Goal: Task Accomplishment & Management: Use online tool/utility

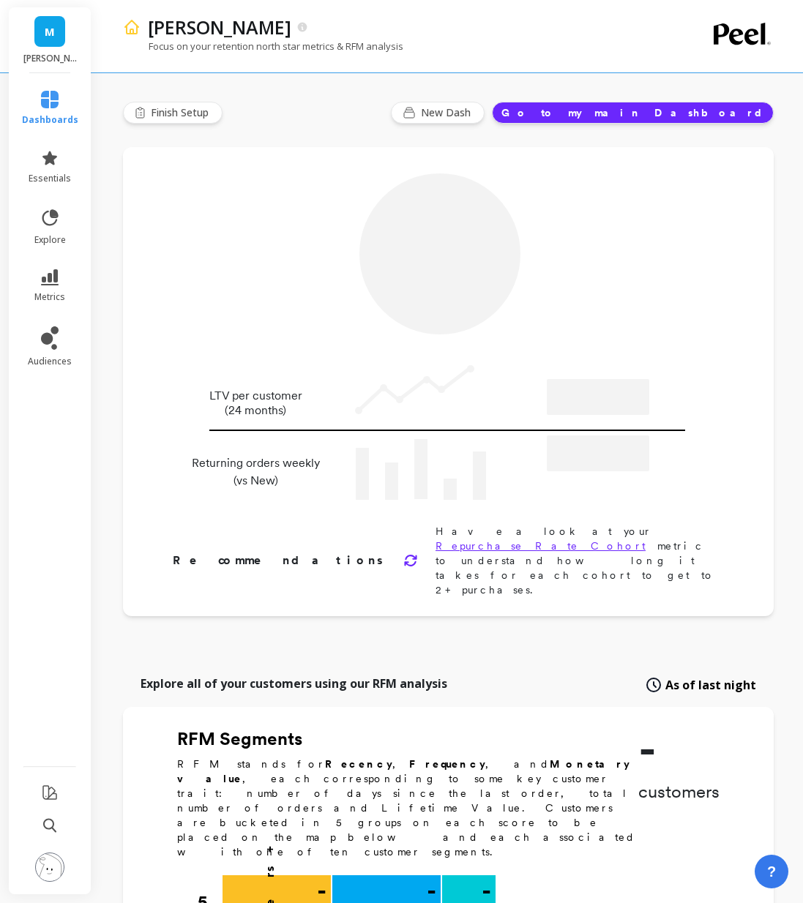
type input "Champions"
type input "22435"
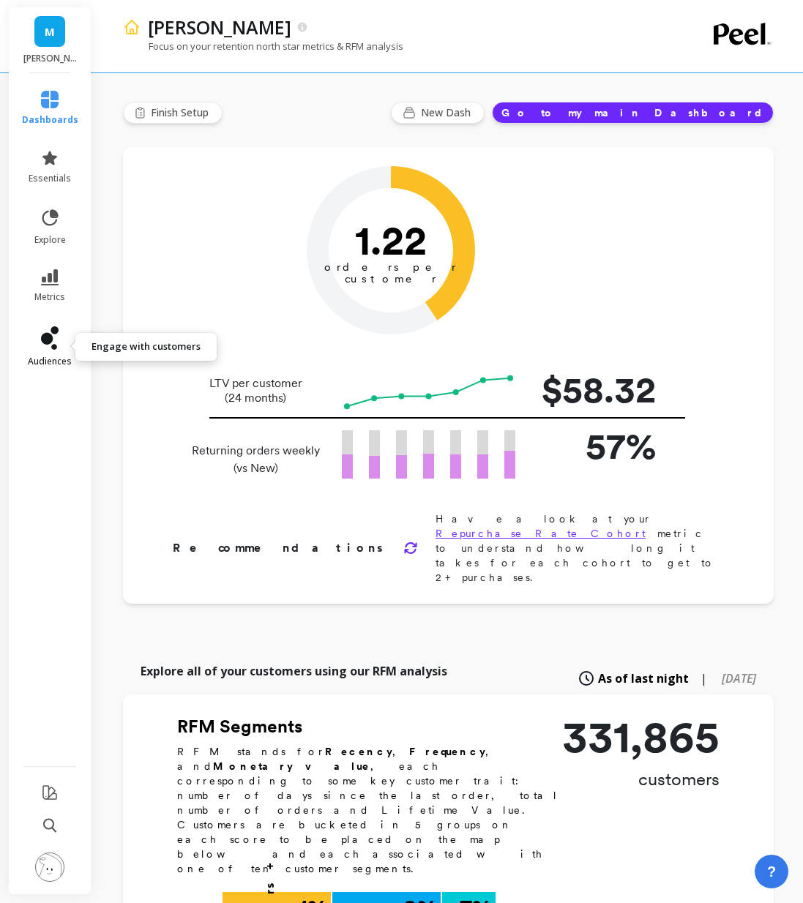
click at [54, 356] on span "audiences" at bounding box center [50, 362] width 44 height 12
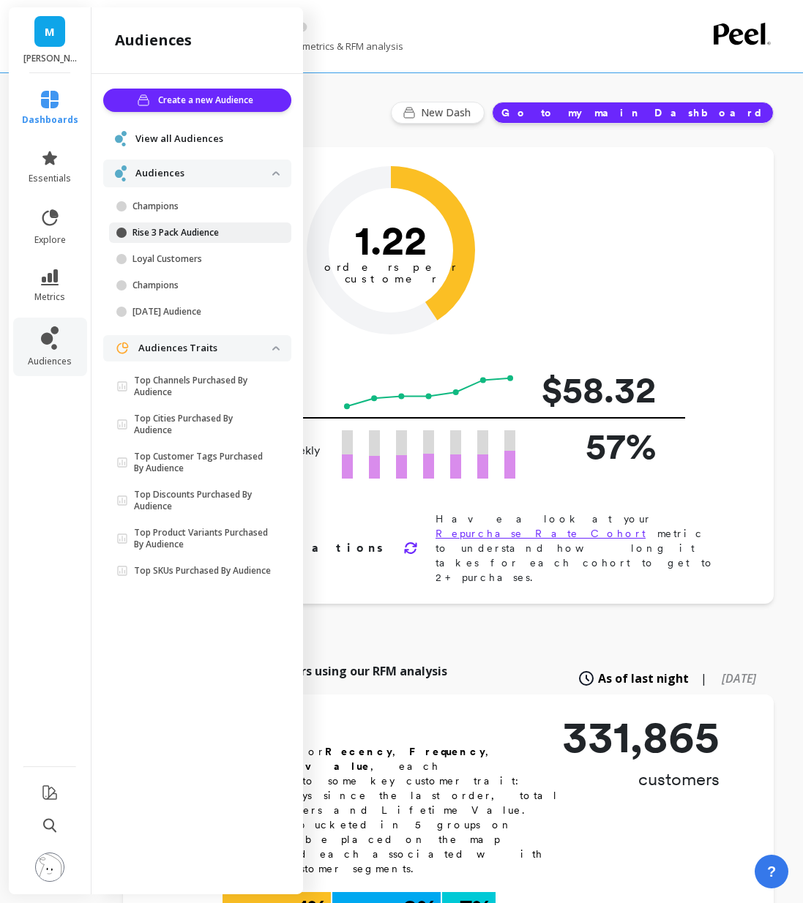
click at [183, 227] on p "Rise 3 Pack Audience" at bounding box center [202, 233] width 140 height 12
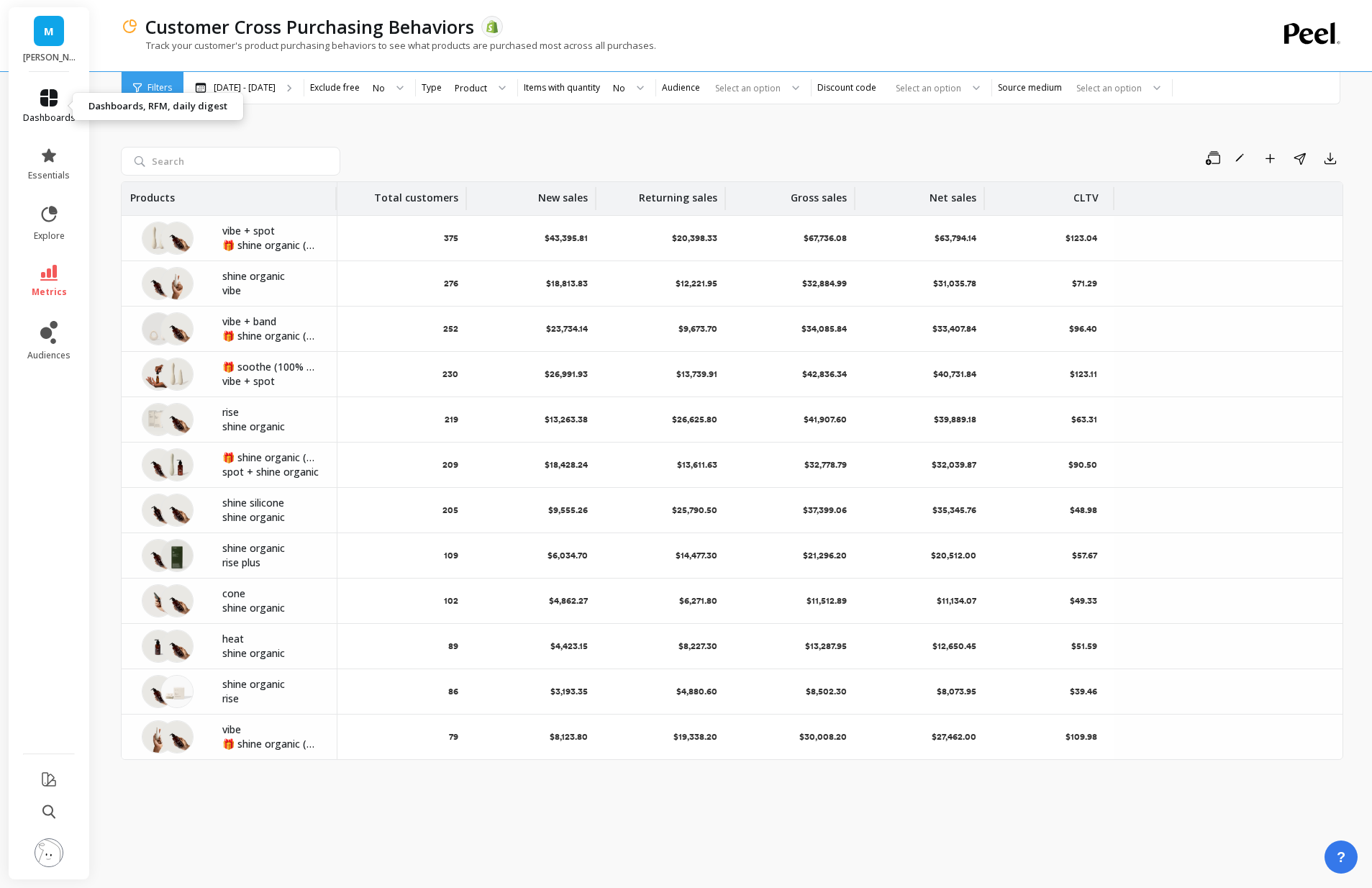
click at [39, 102] on link "dashboards" at bounding box center [48, 106] width 52 height 34
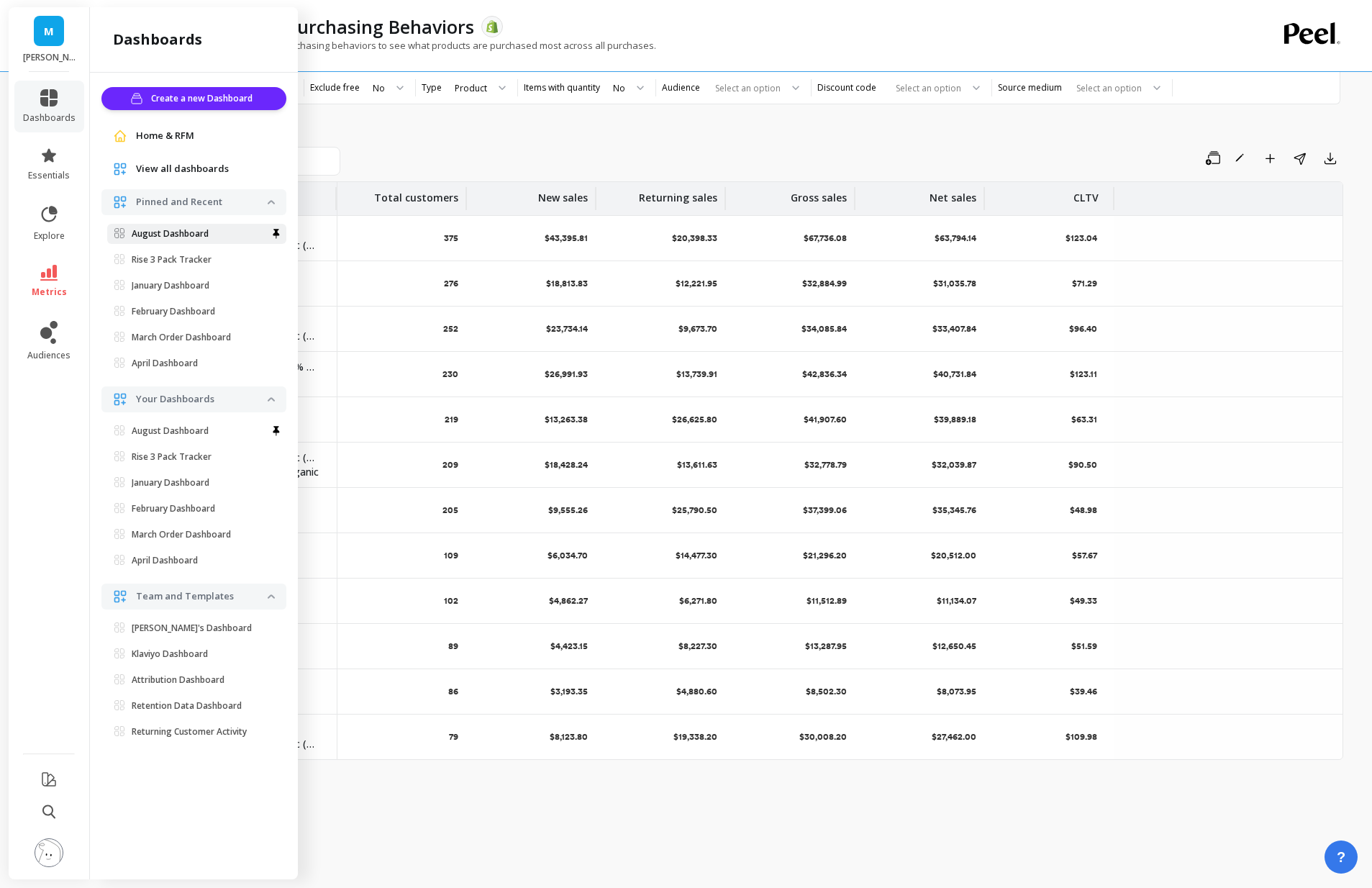
click at [168, 224] on link "August Dashboard" at bounding box center [197, 234] width 179 height 20
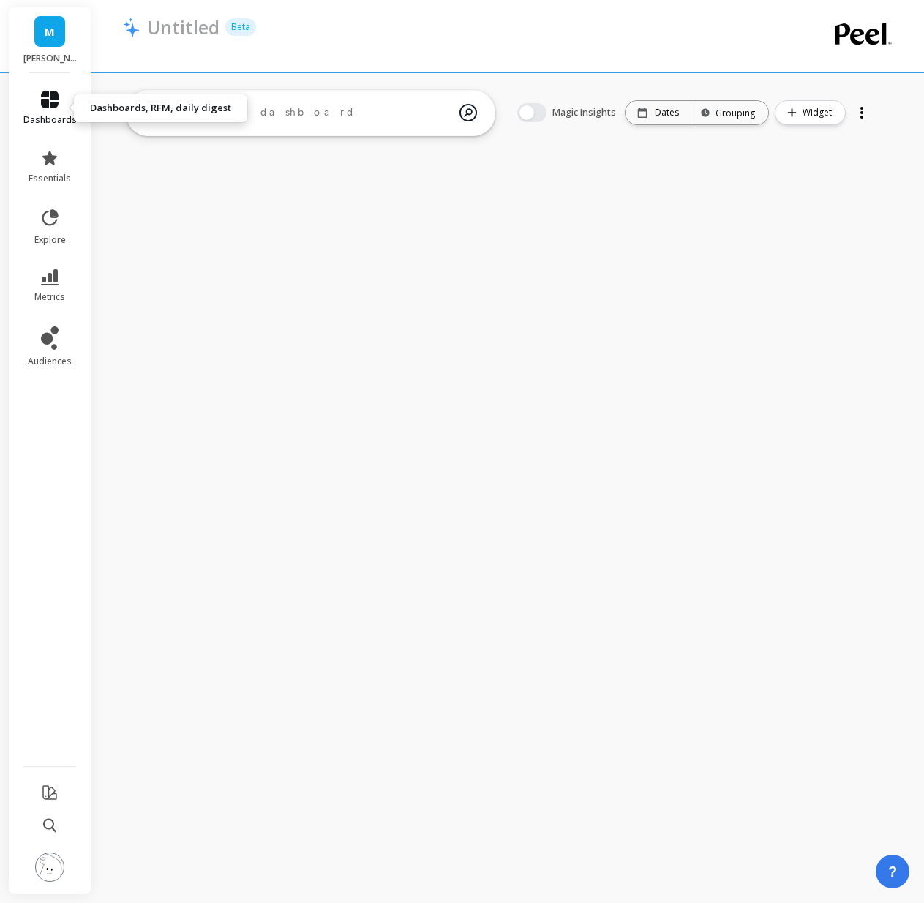
click at [55, 100] on icon at bounding box center [50, 100] width 18 height 18
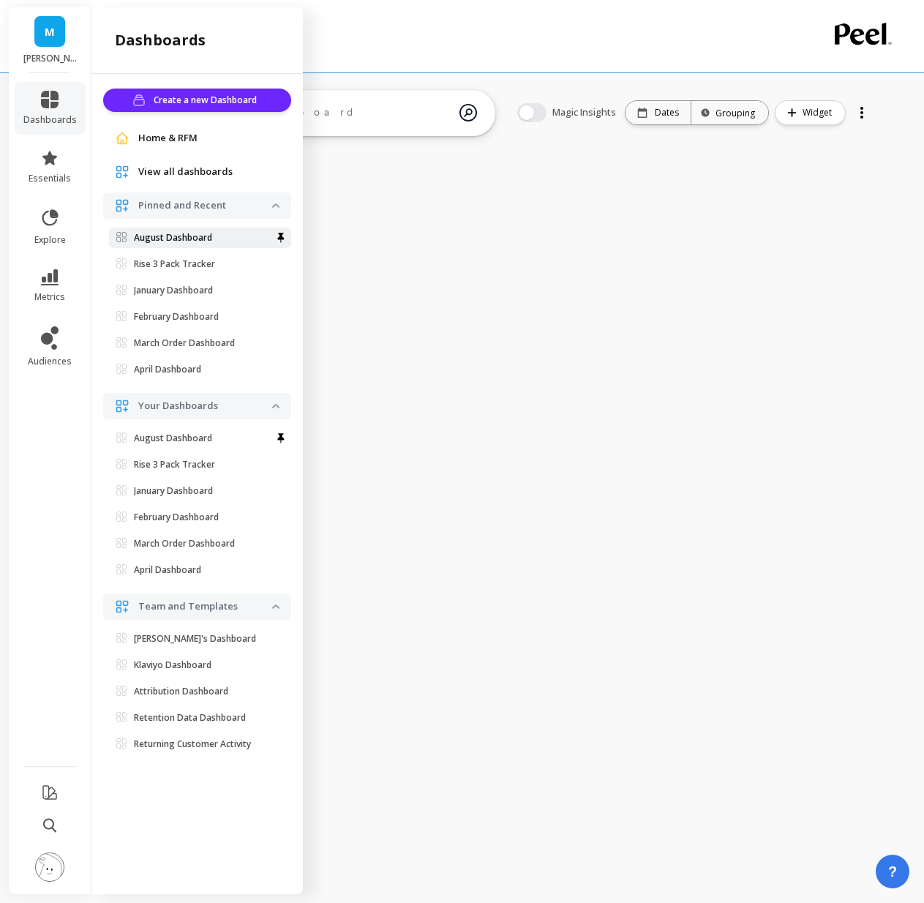
click at [219, 230] on link "August Dashboard" at bounding box center [200, 238] width 182 height 20
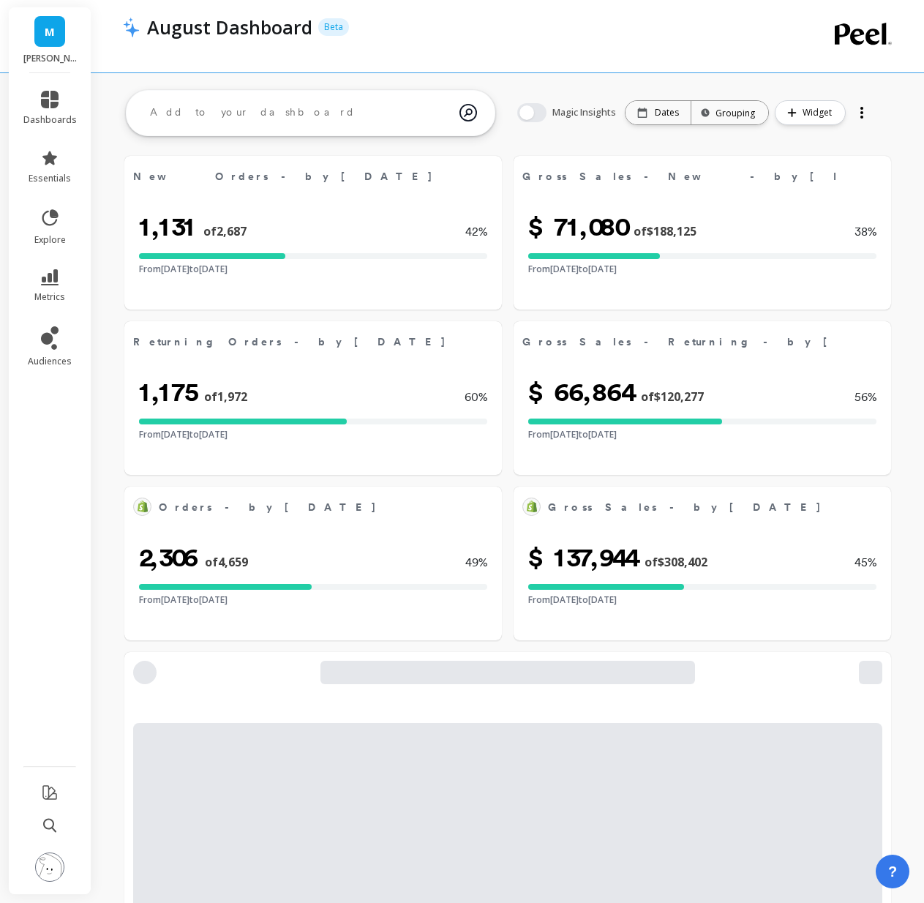
select select "sum"
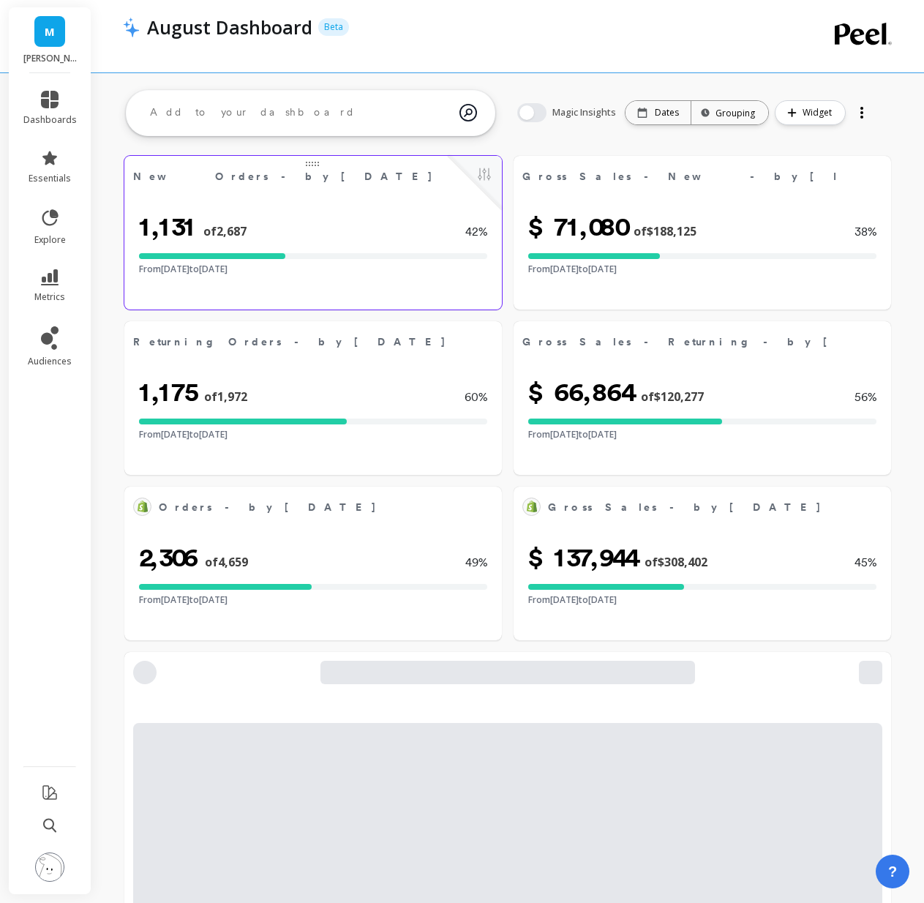
select select "sum"
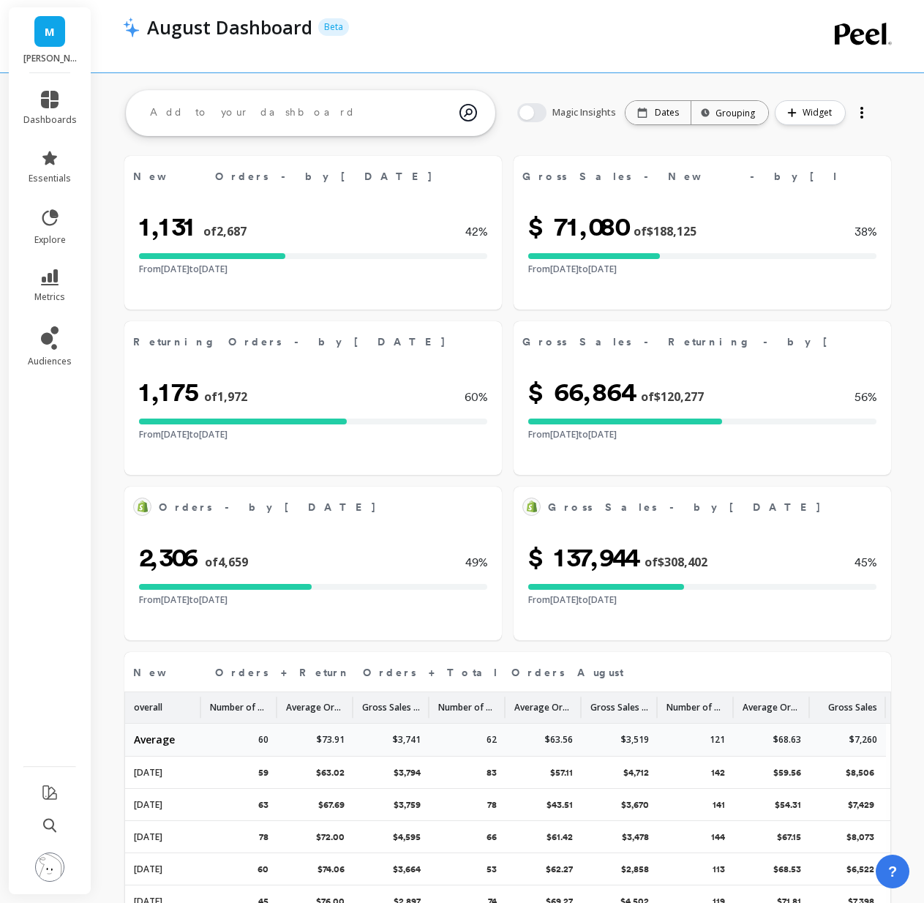
select select "sum"
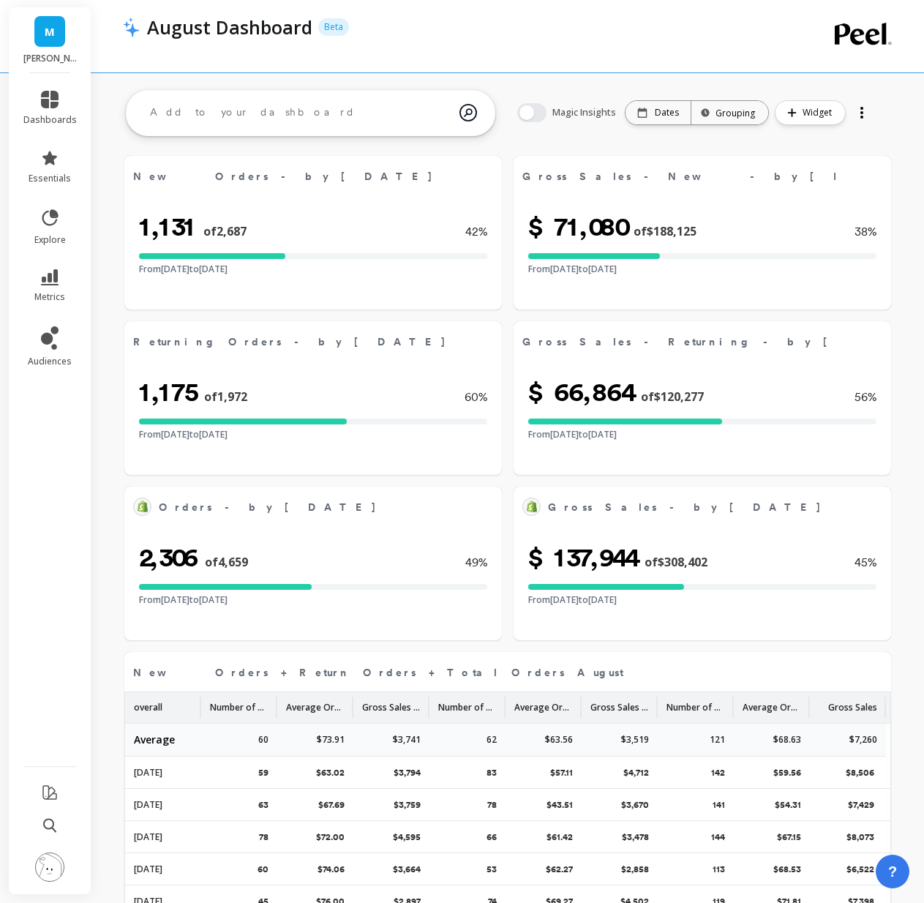
select select "sum"
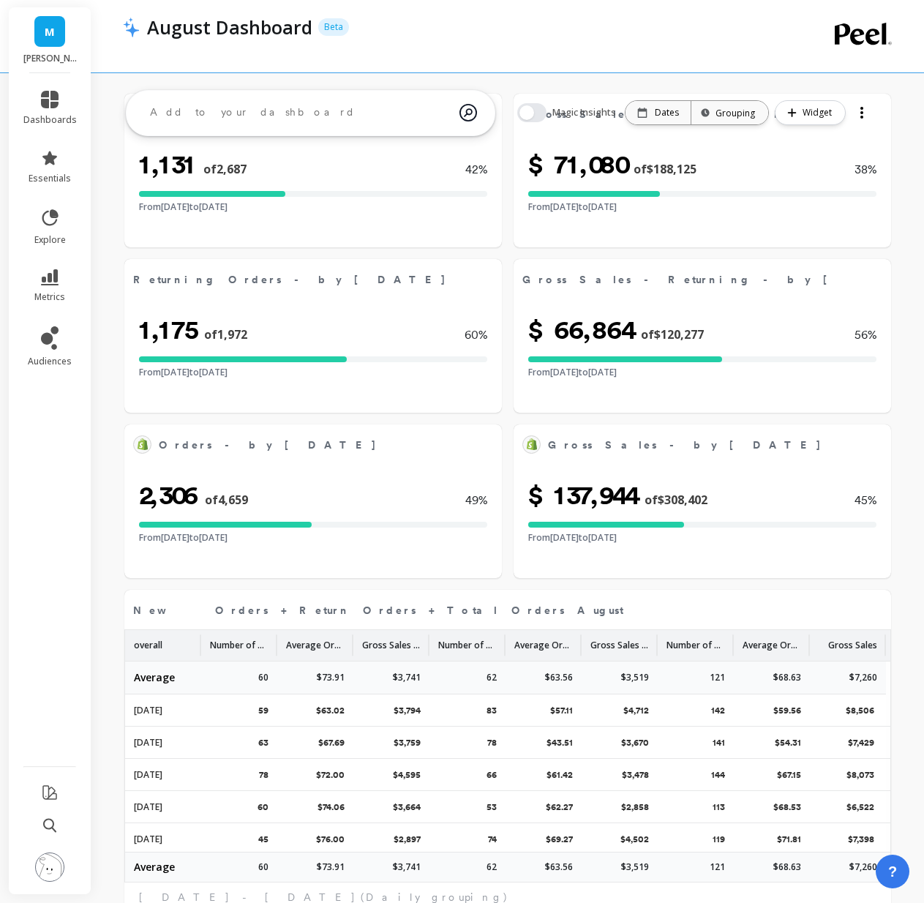
scroll to position [65, 0]
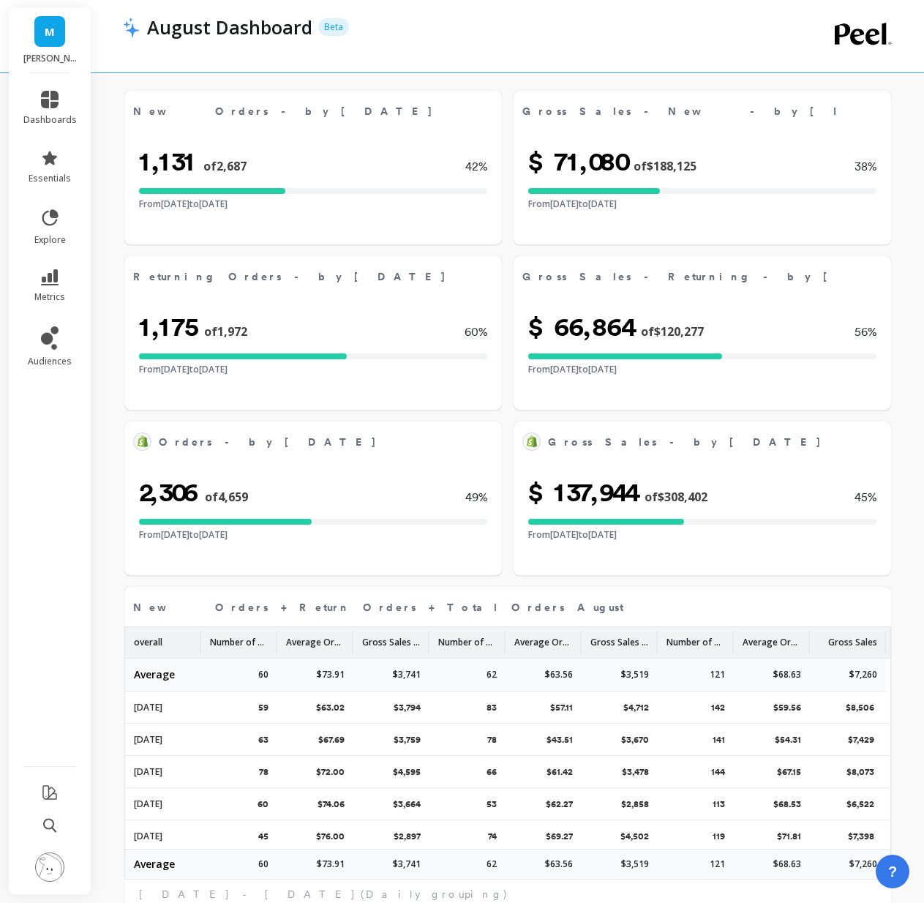
select select "sum"
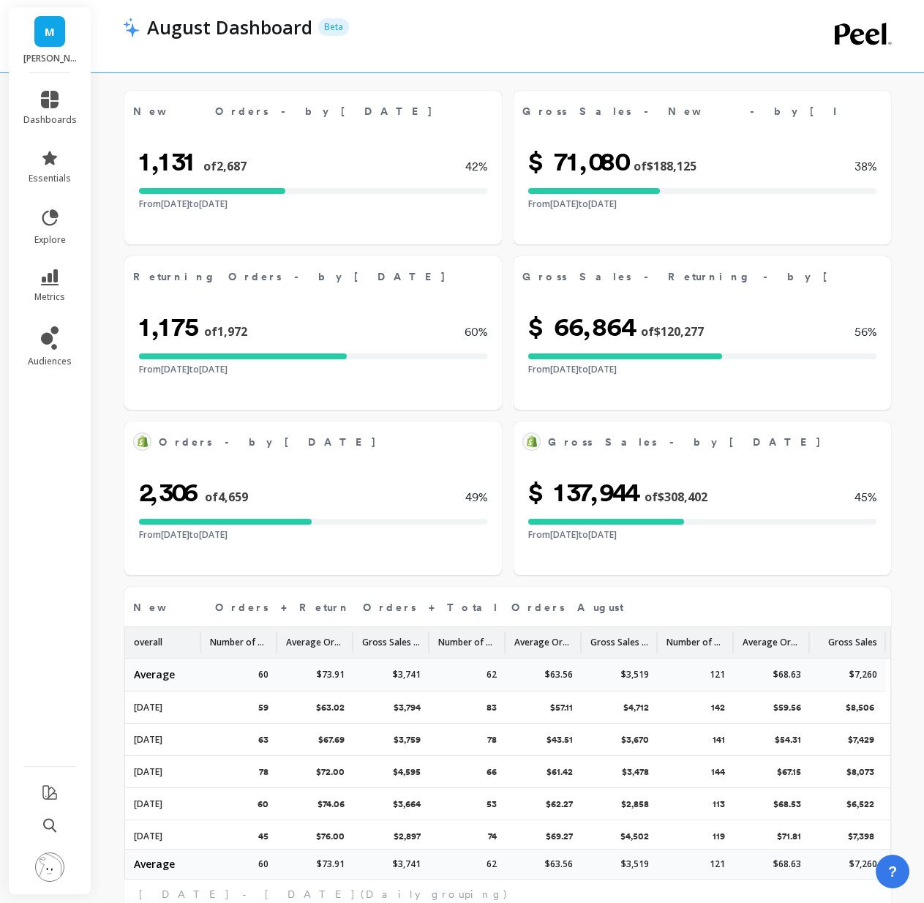
select select "sum"
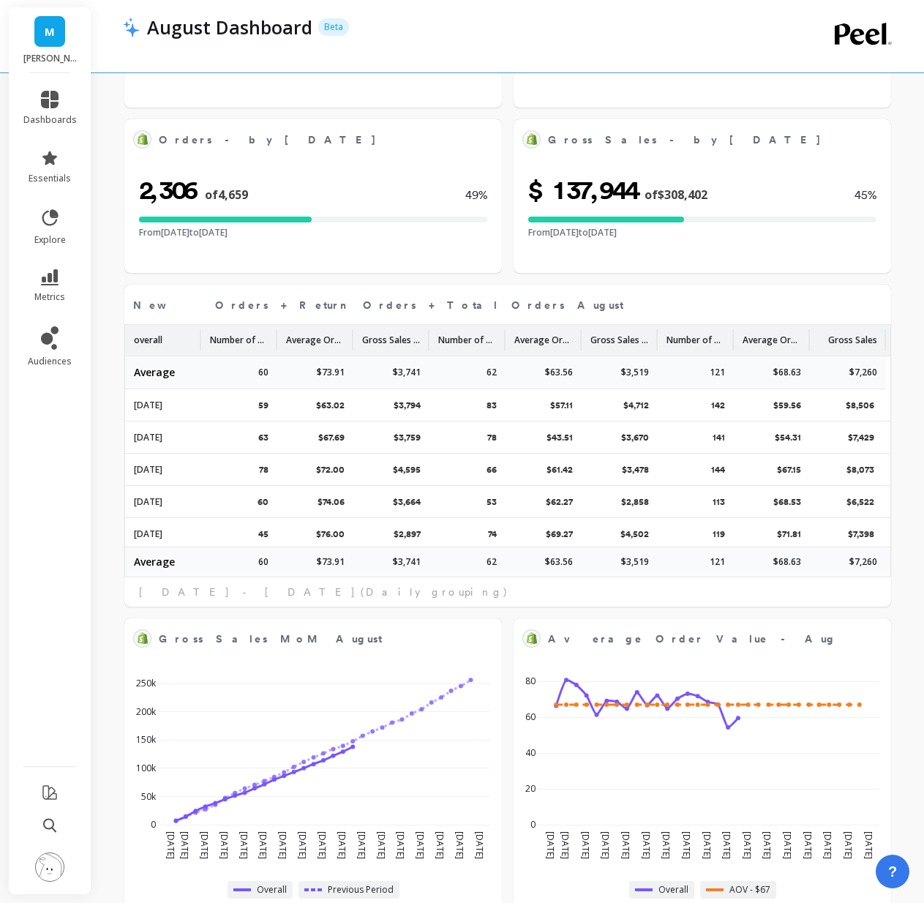
select select "sum"
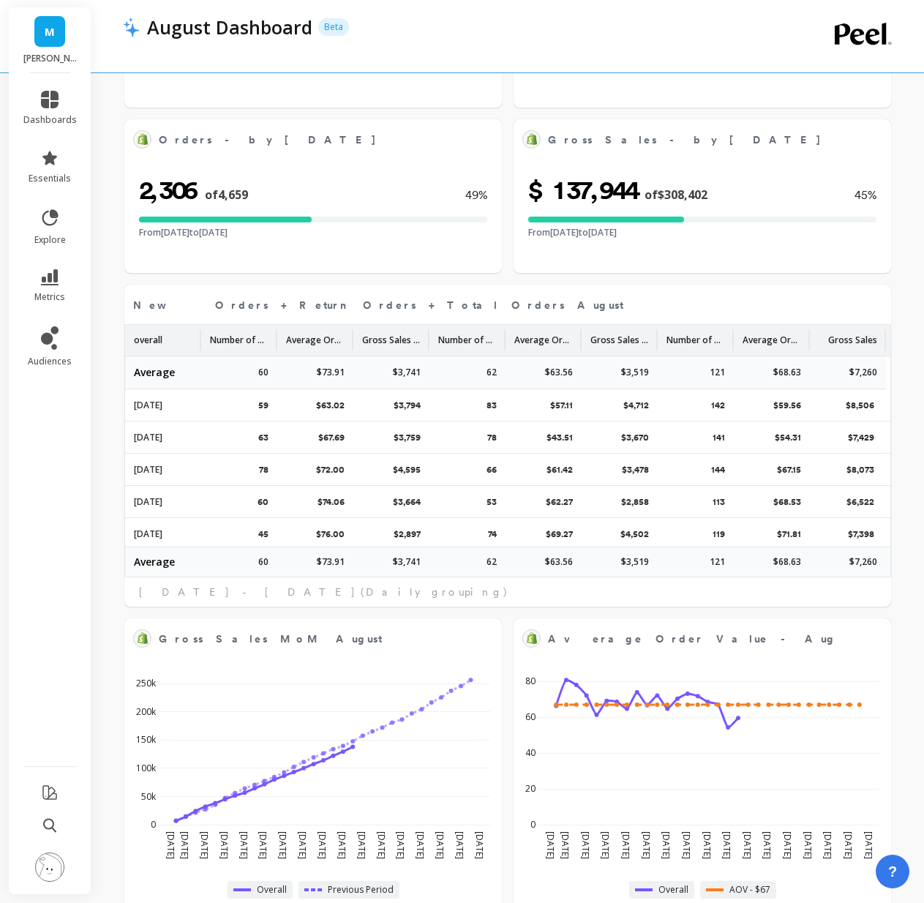
select select "sum"
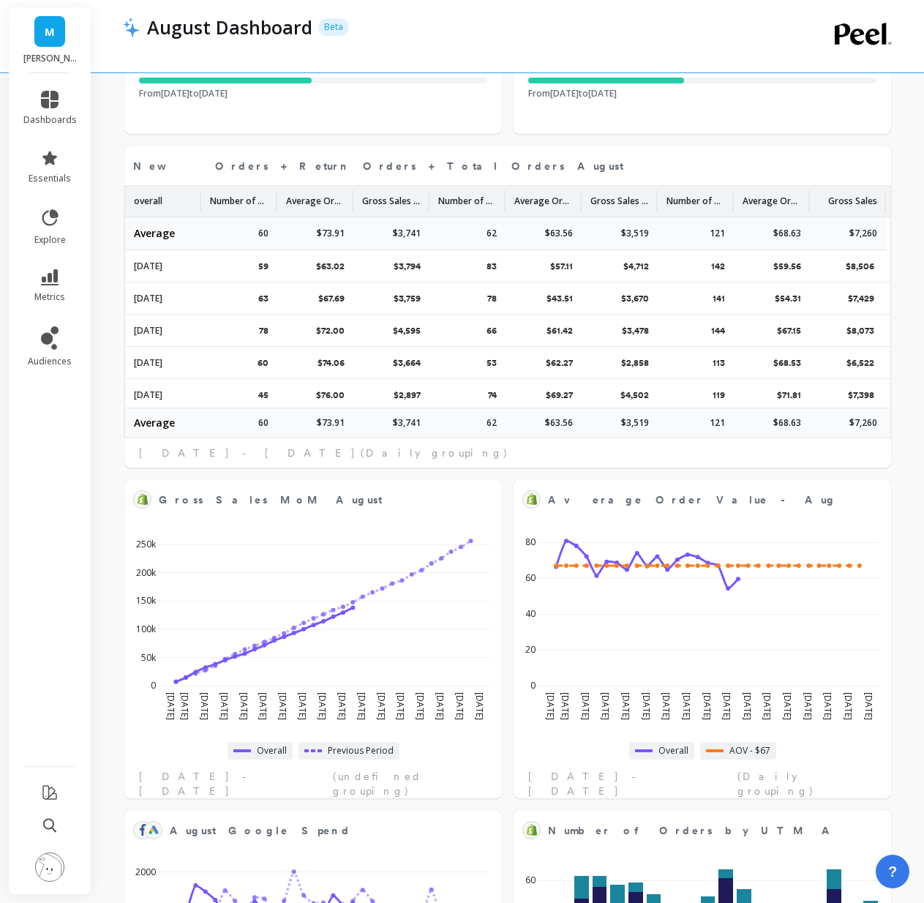
select select "sum"
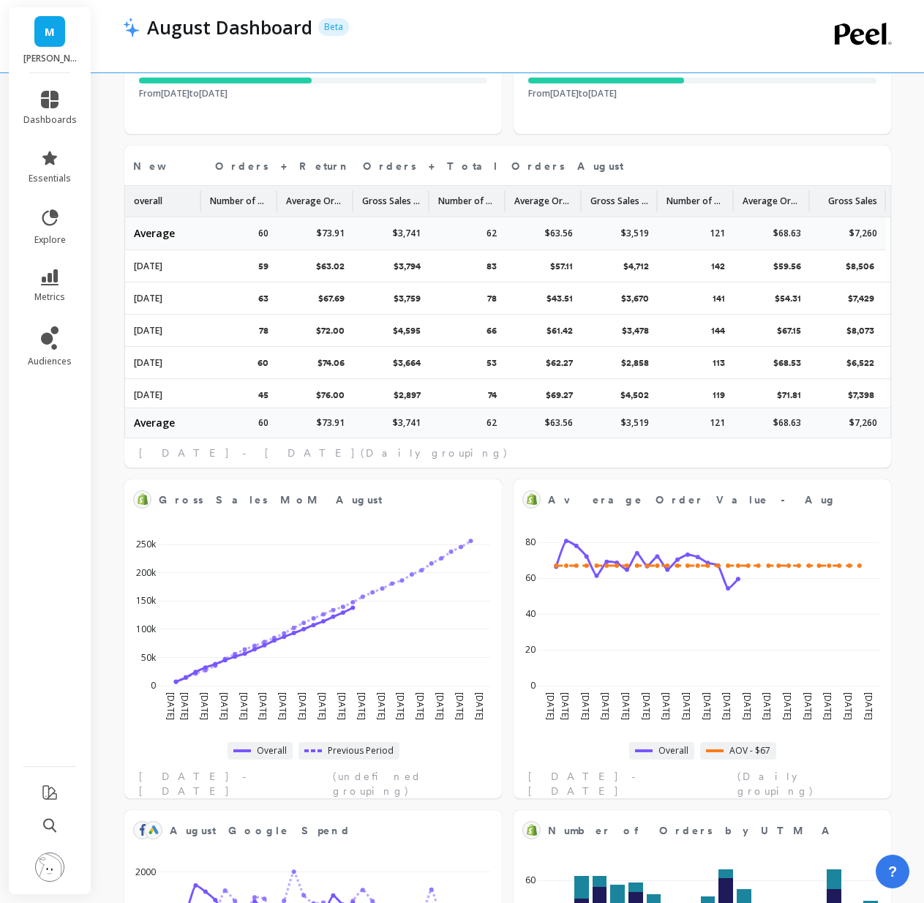
select select "sum"
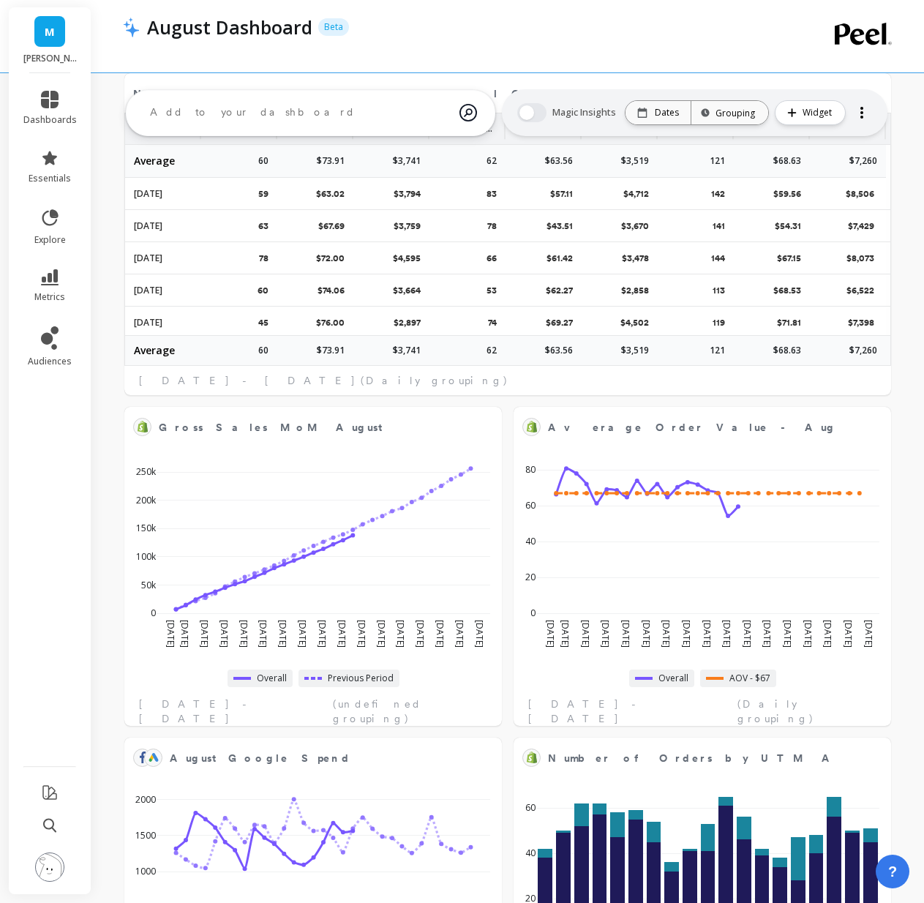
select select "sum"
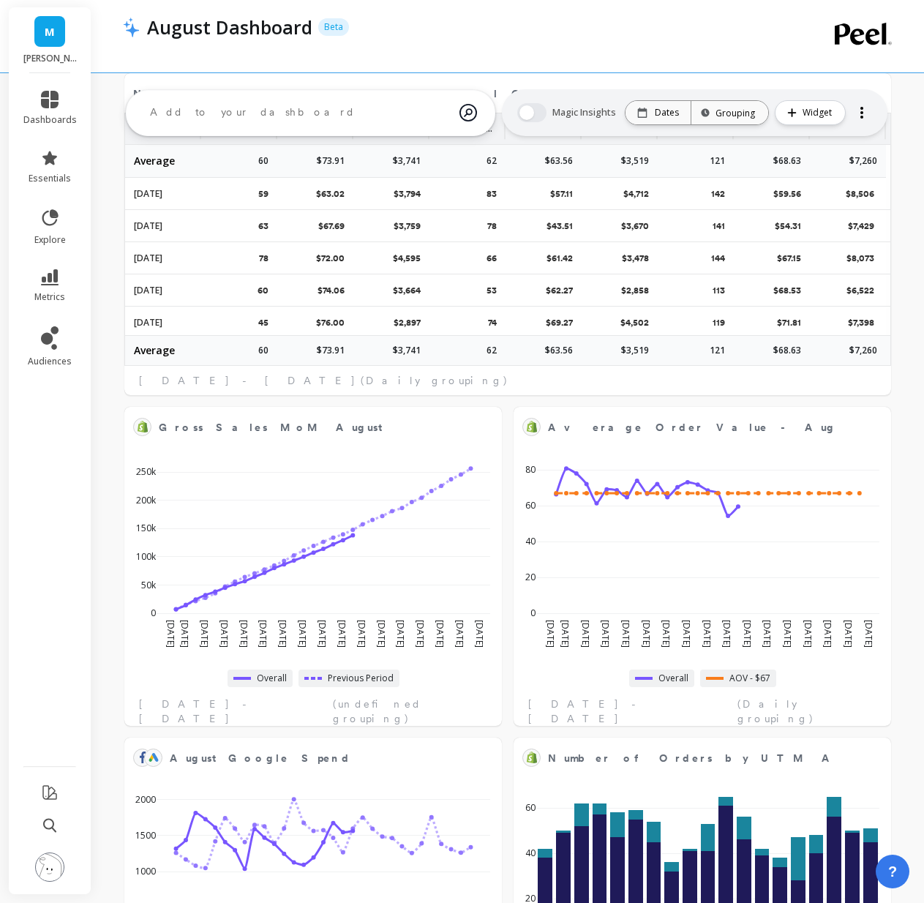
select select "sum"
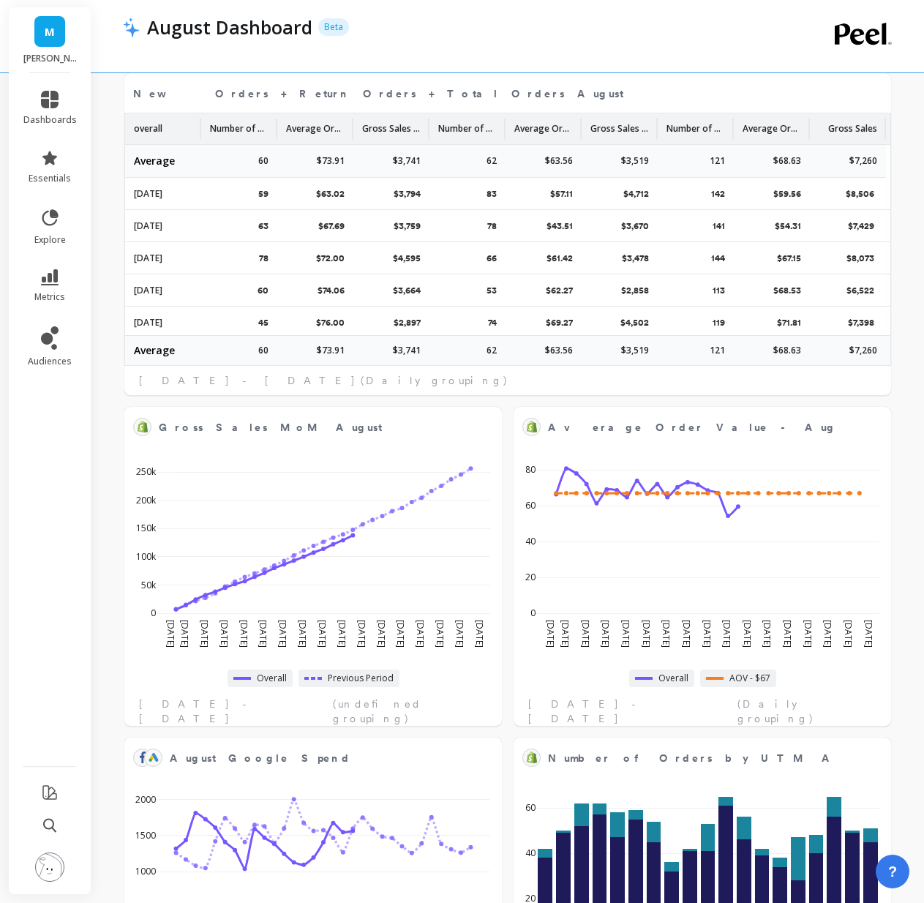
scroll to position [701, 0]
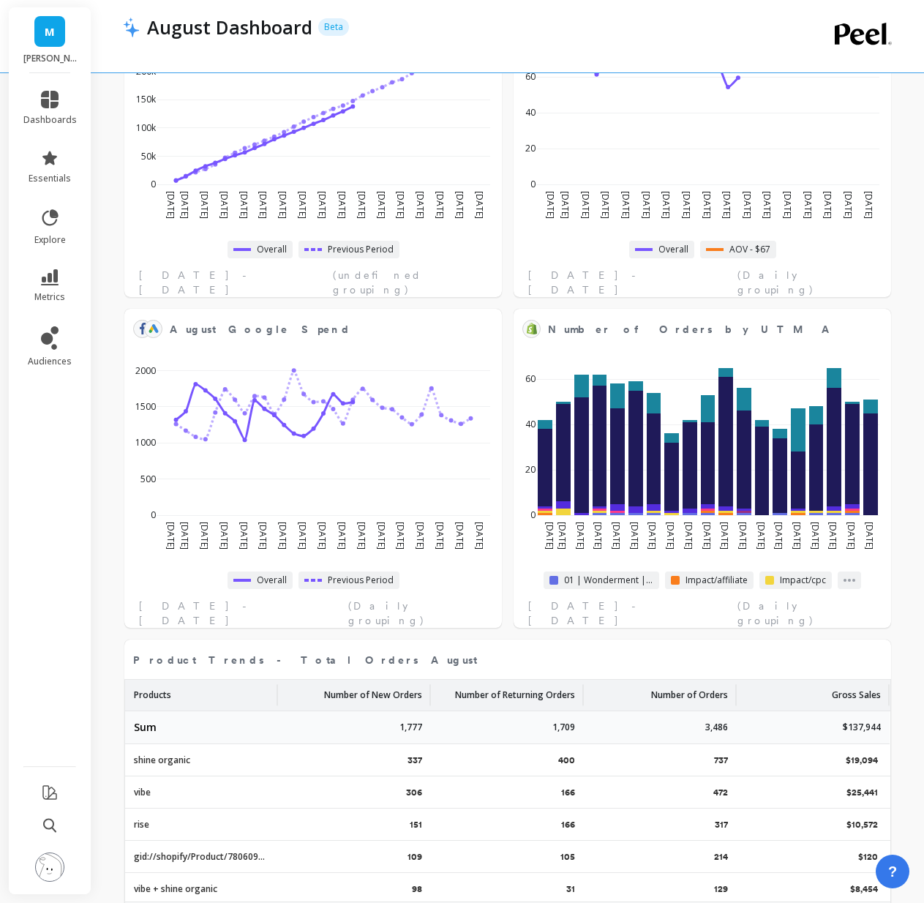
select select "sum"
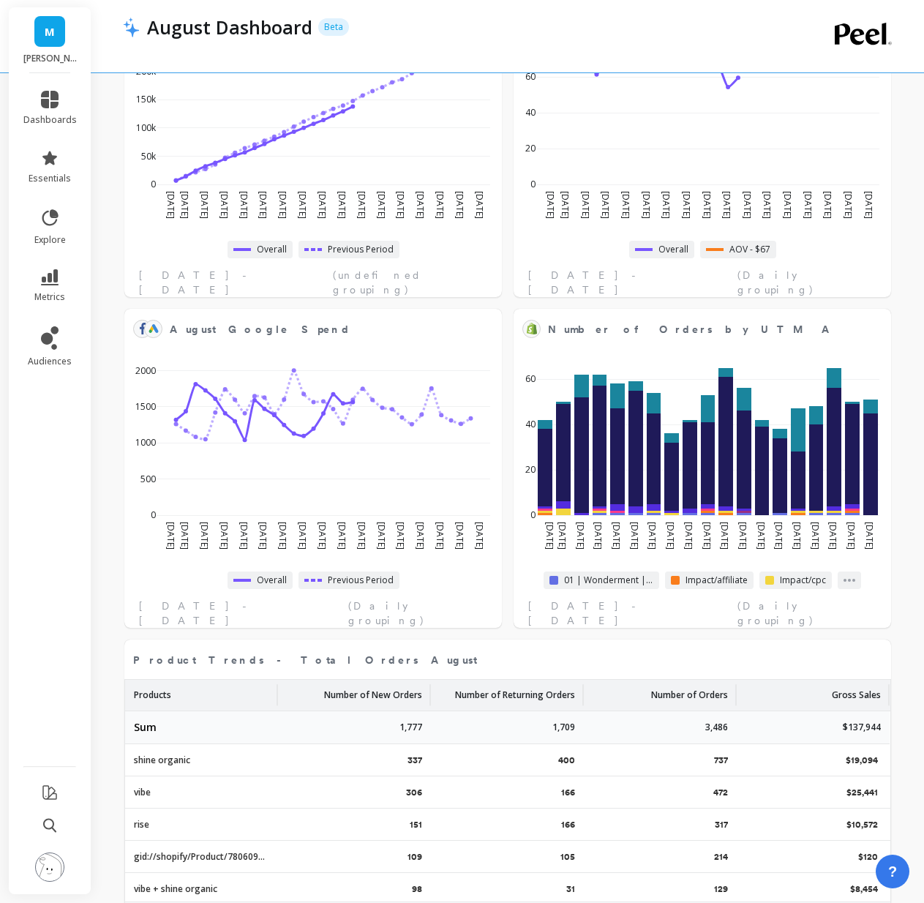
select select "sum"
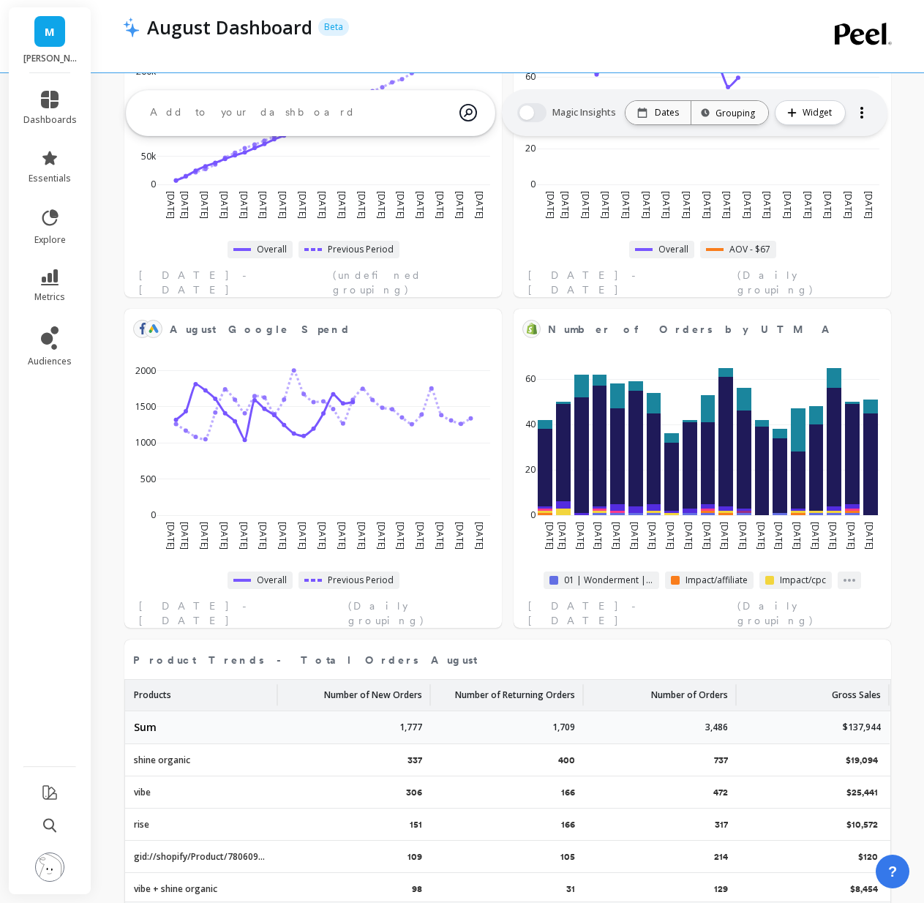
scroll to position [881, 0]
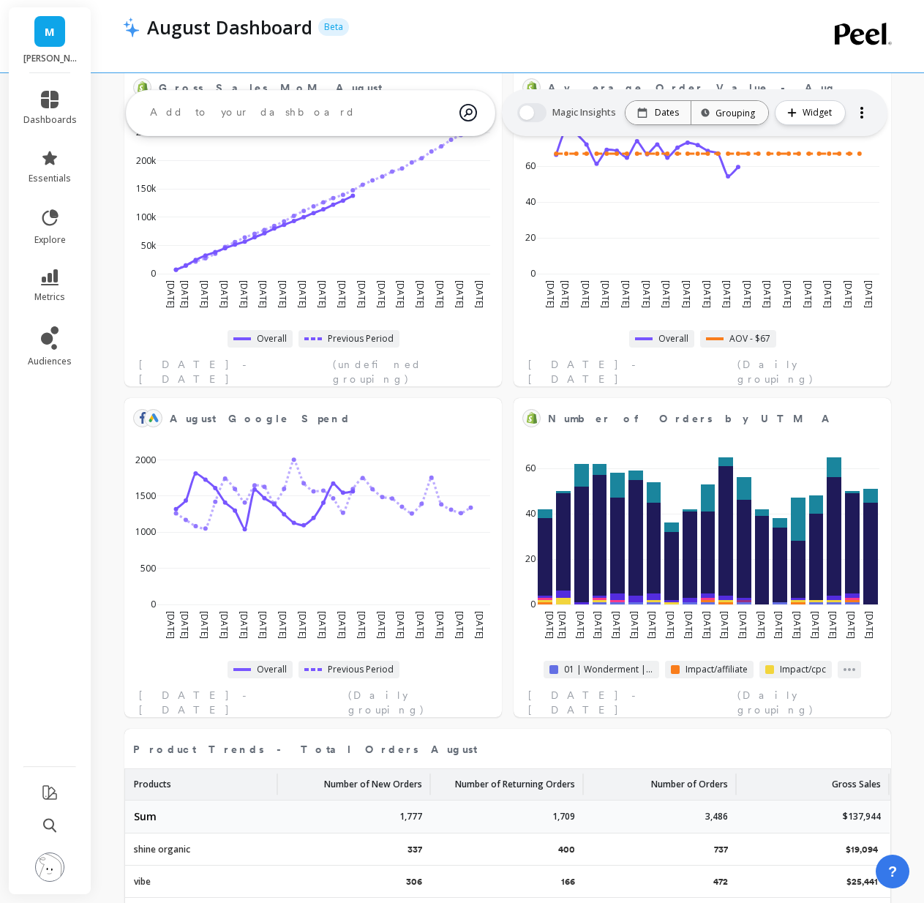
select select "sum"
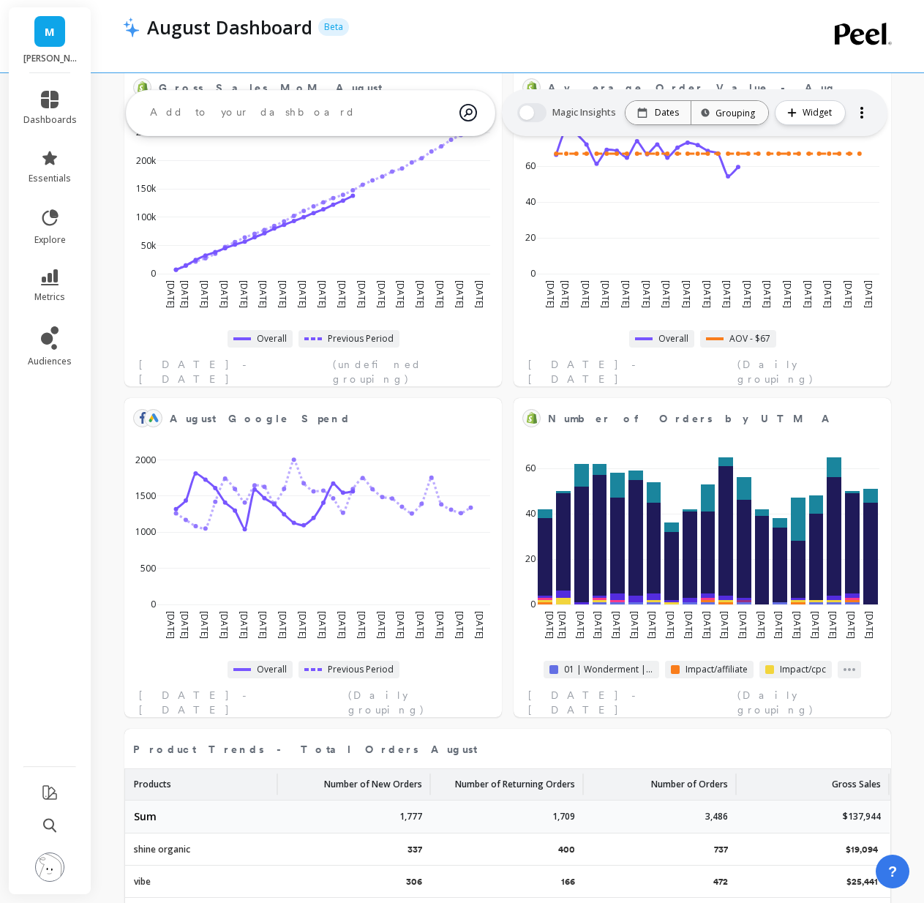
select select "sum"
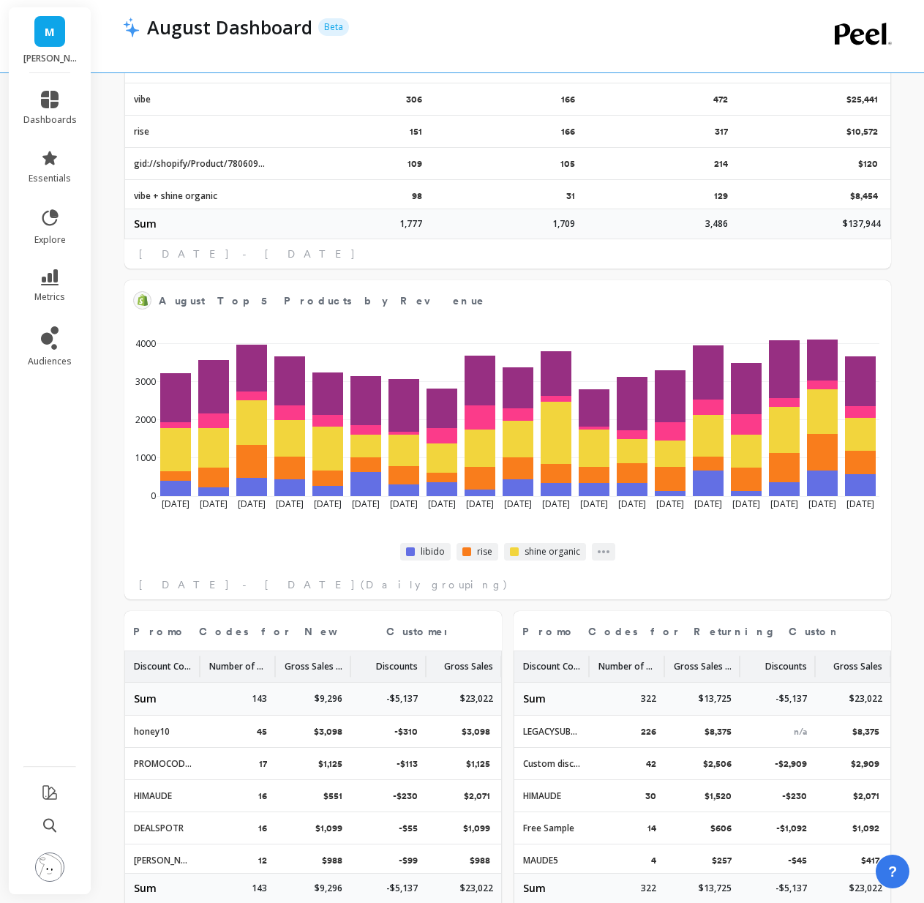
scroll to position [1703, 0]
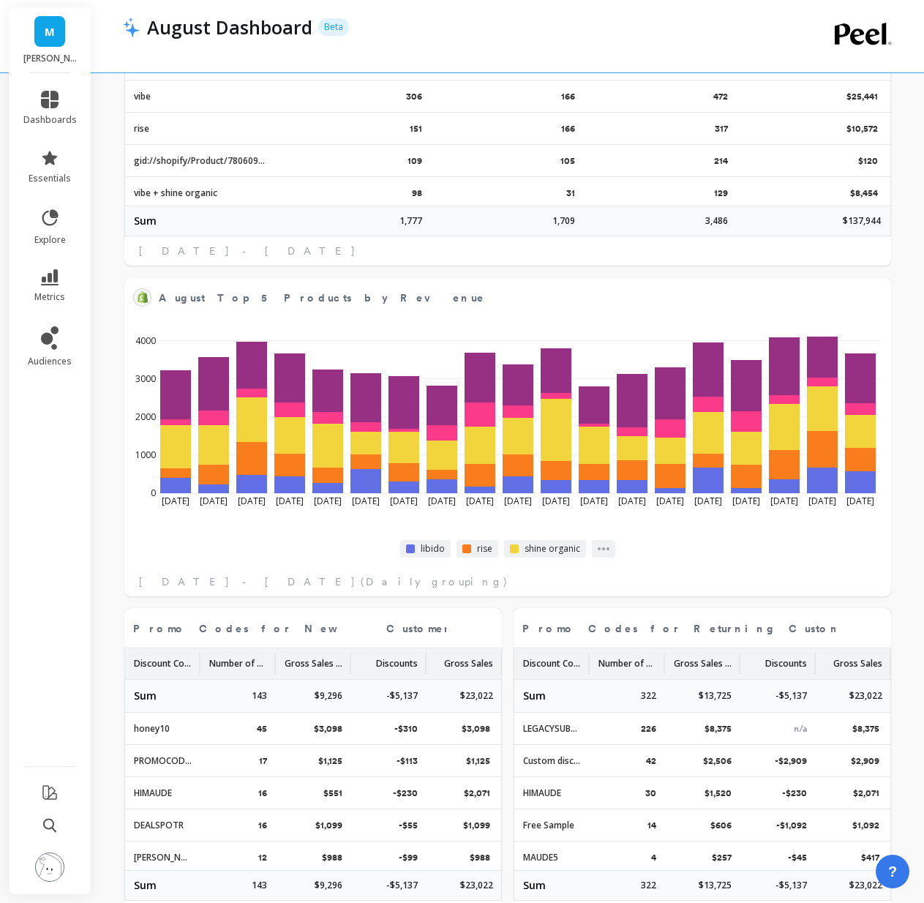
select select "sum"
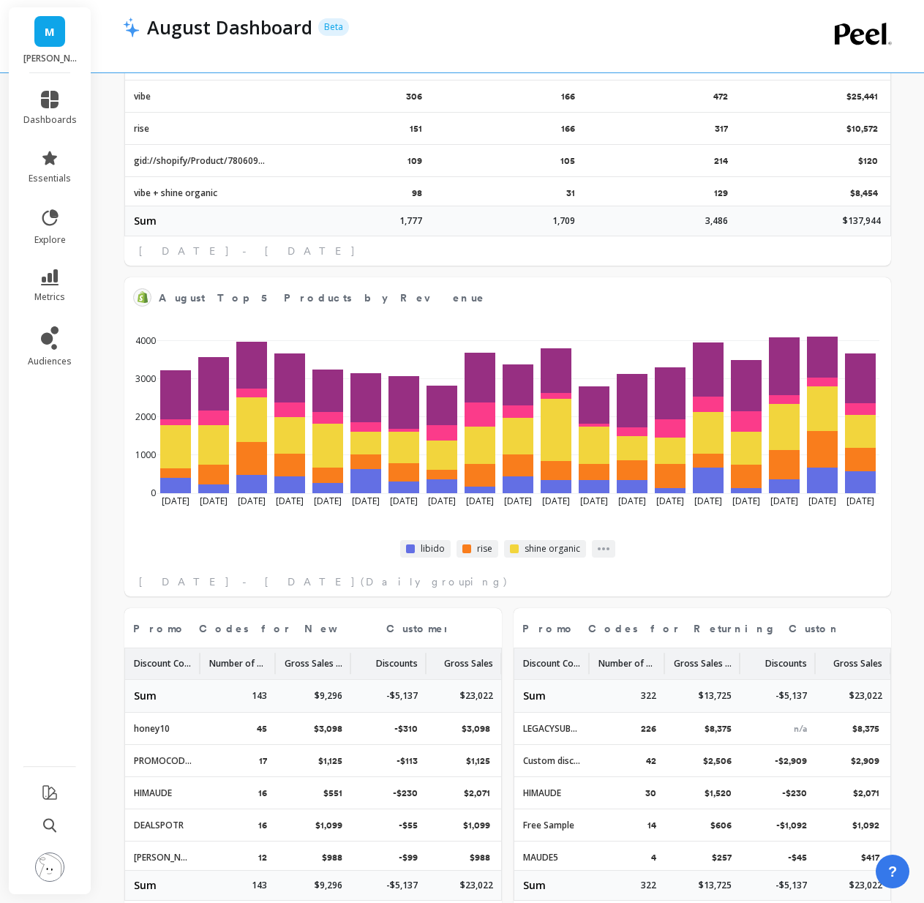
select select "sum"
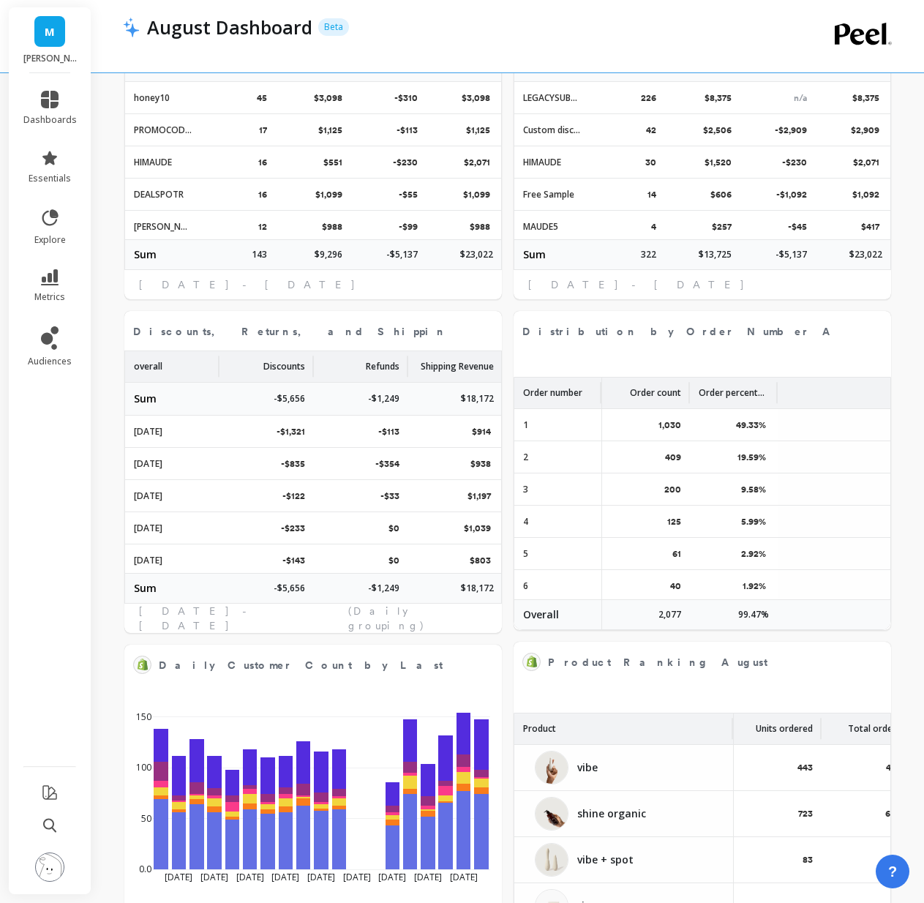
scroll to position [2421, 0]
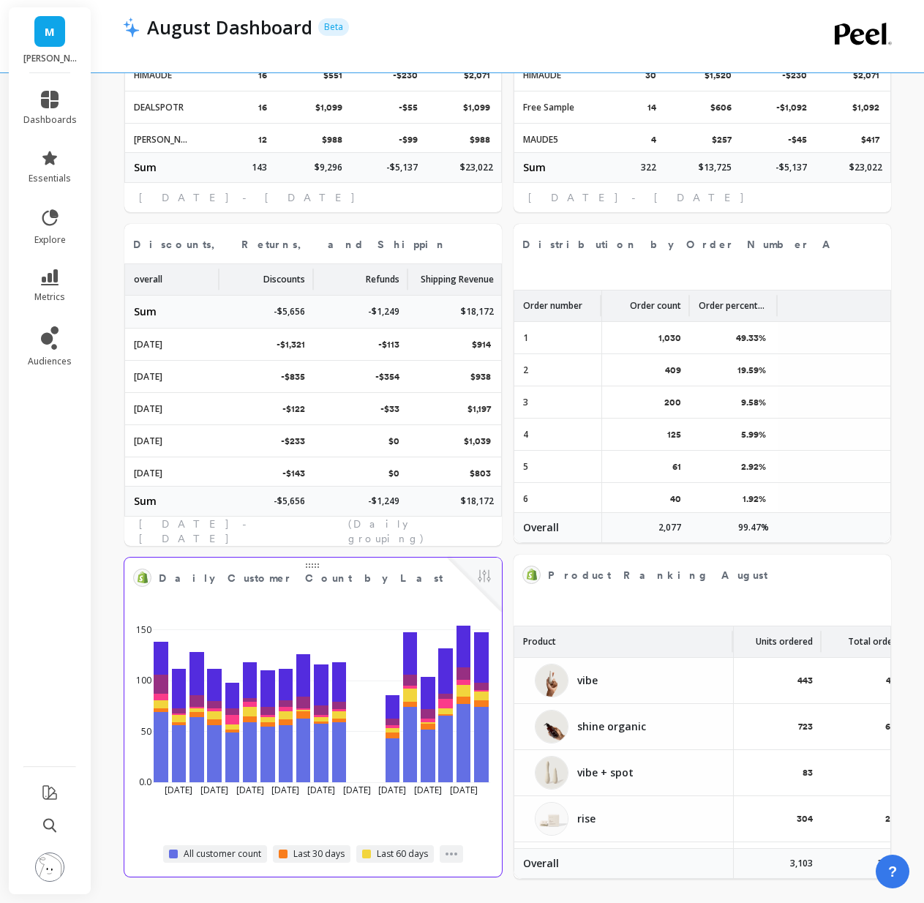
select select "sum"
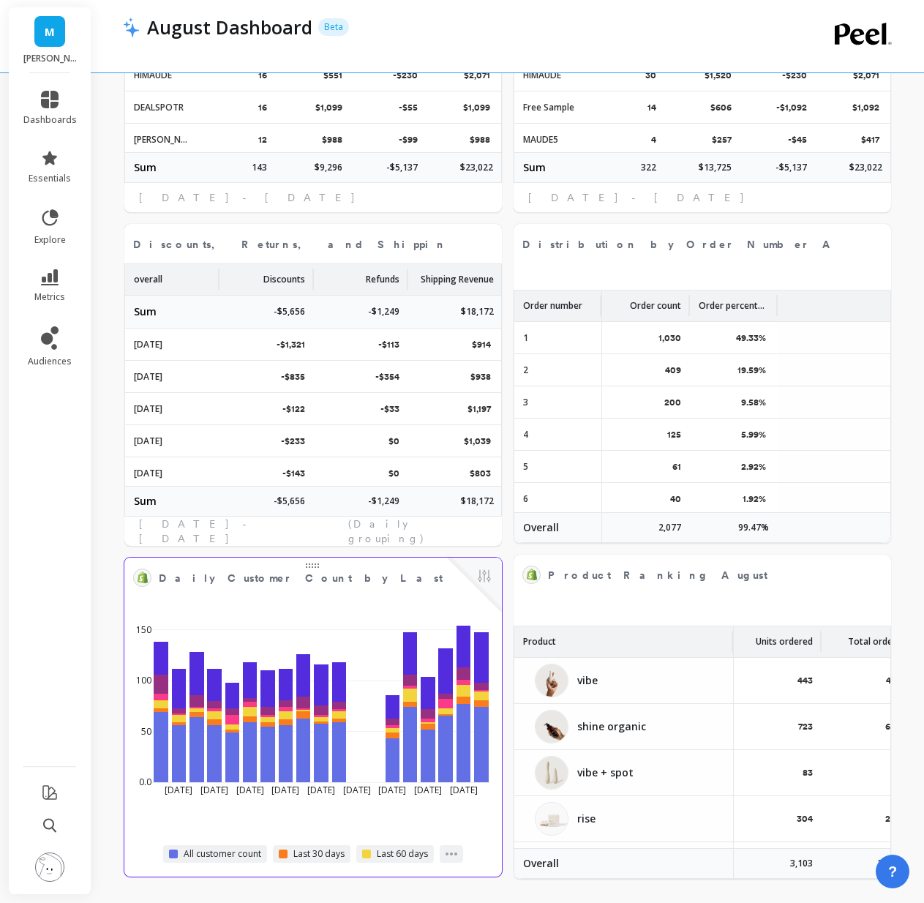
select select "sum"
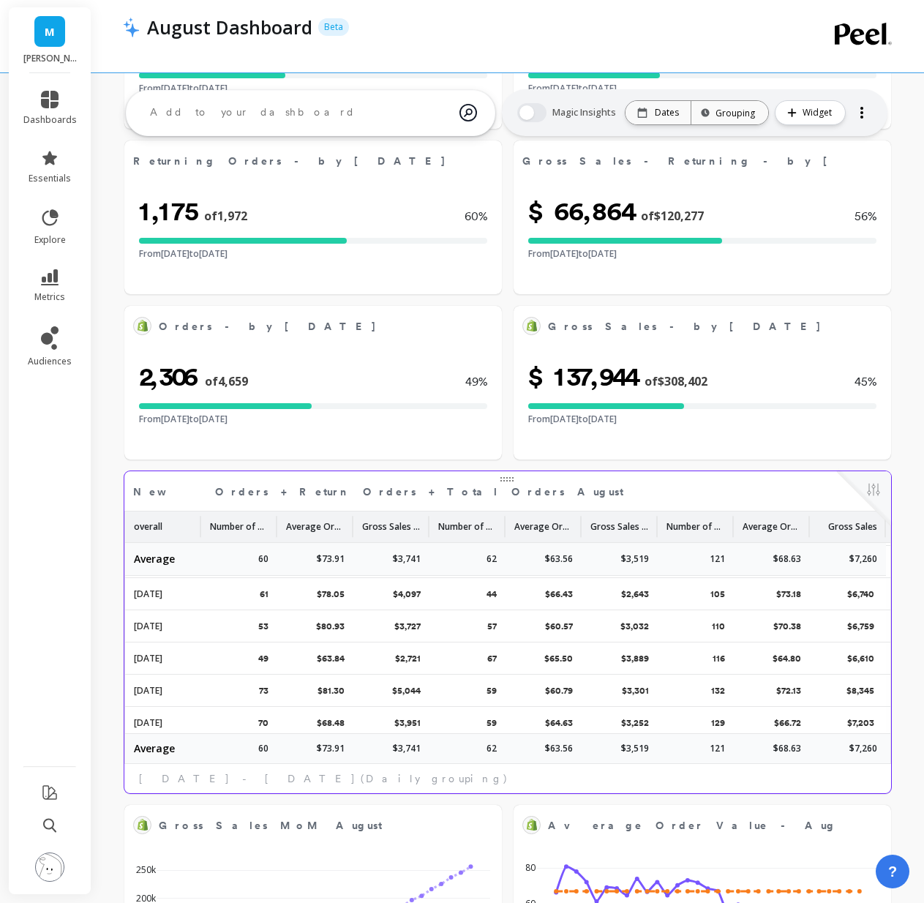
scroll to position [159, 0]
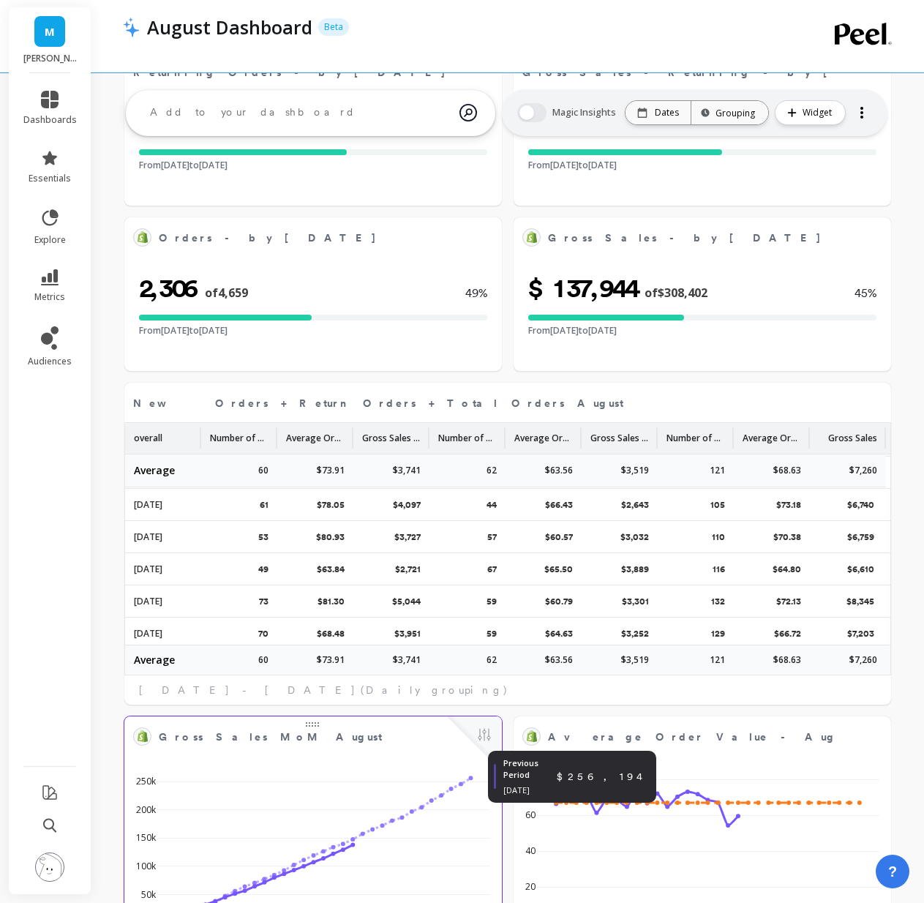
select select "sum"
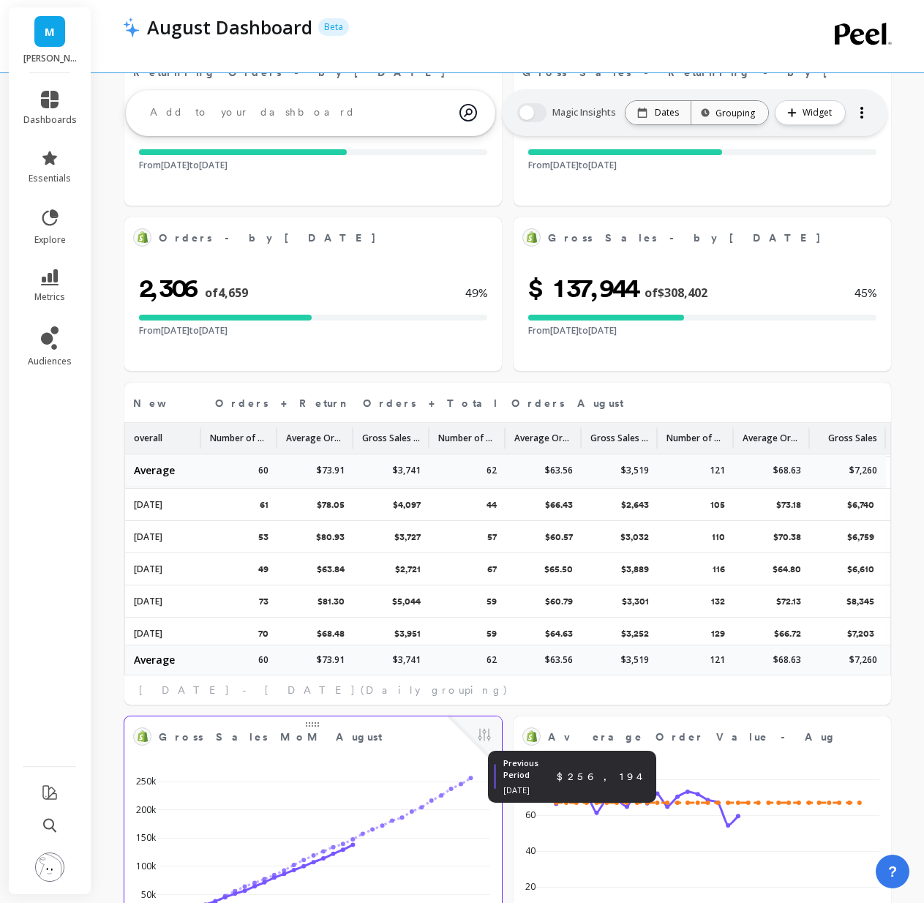
select select "sum"
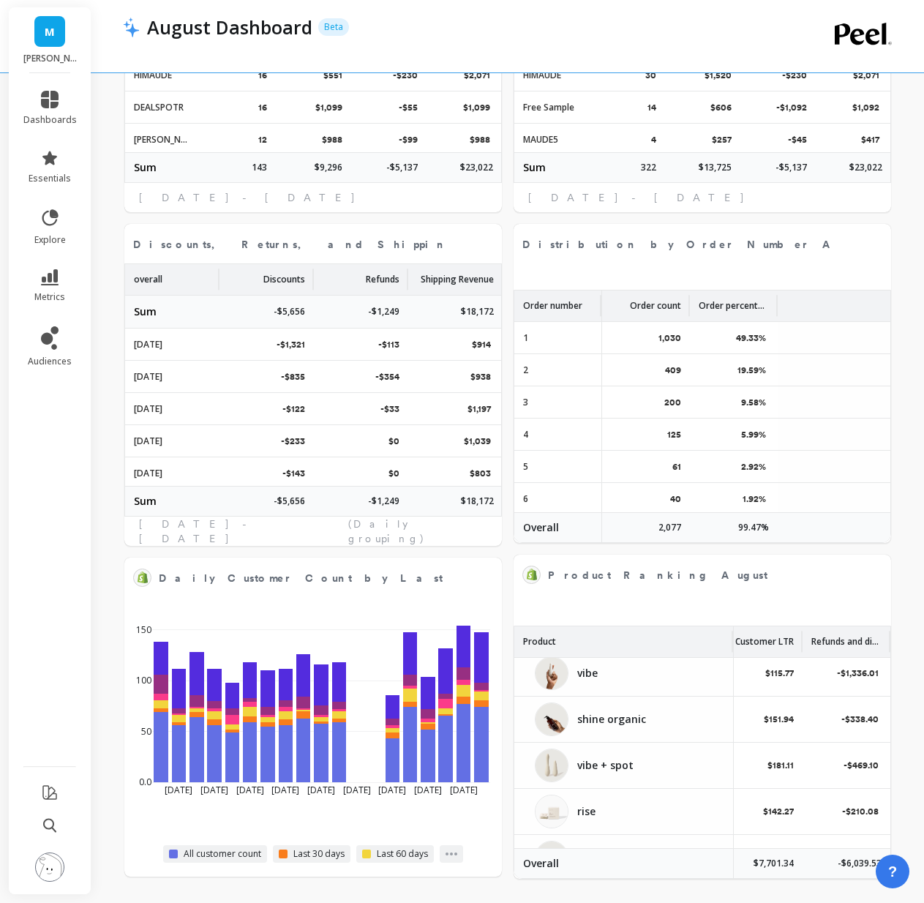
scroll to position [0, 546]
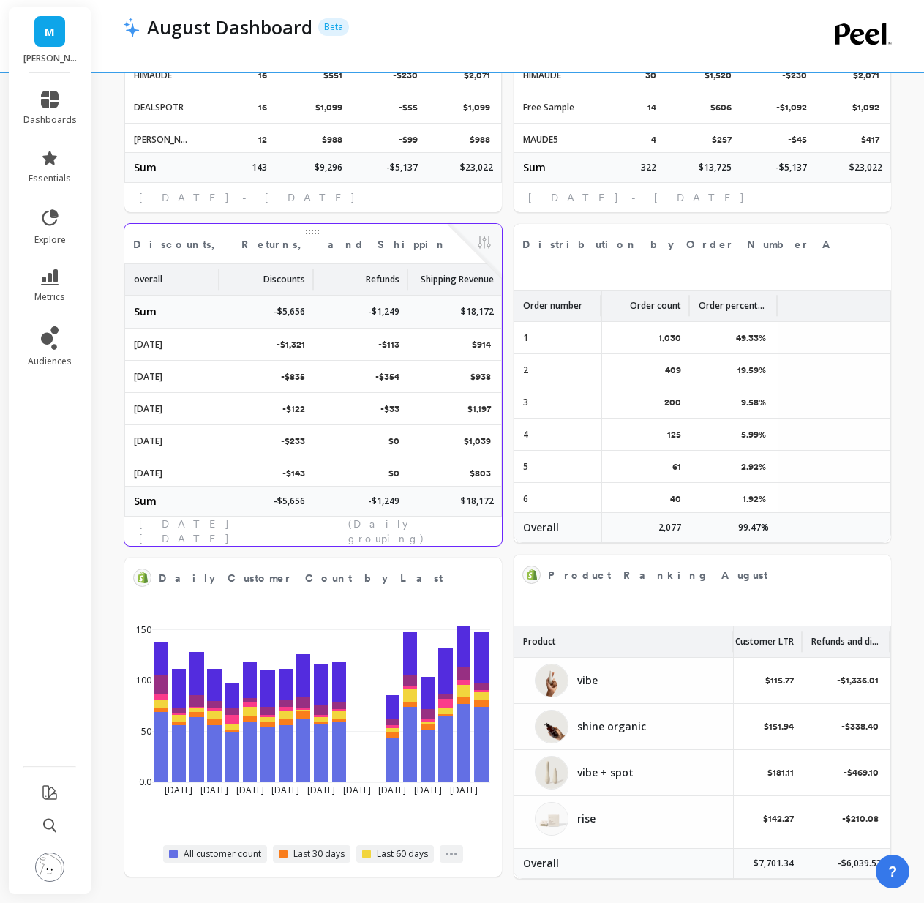
select select "sum"
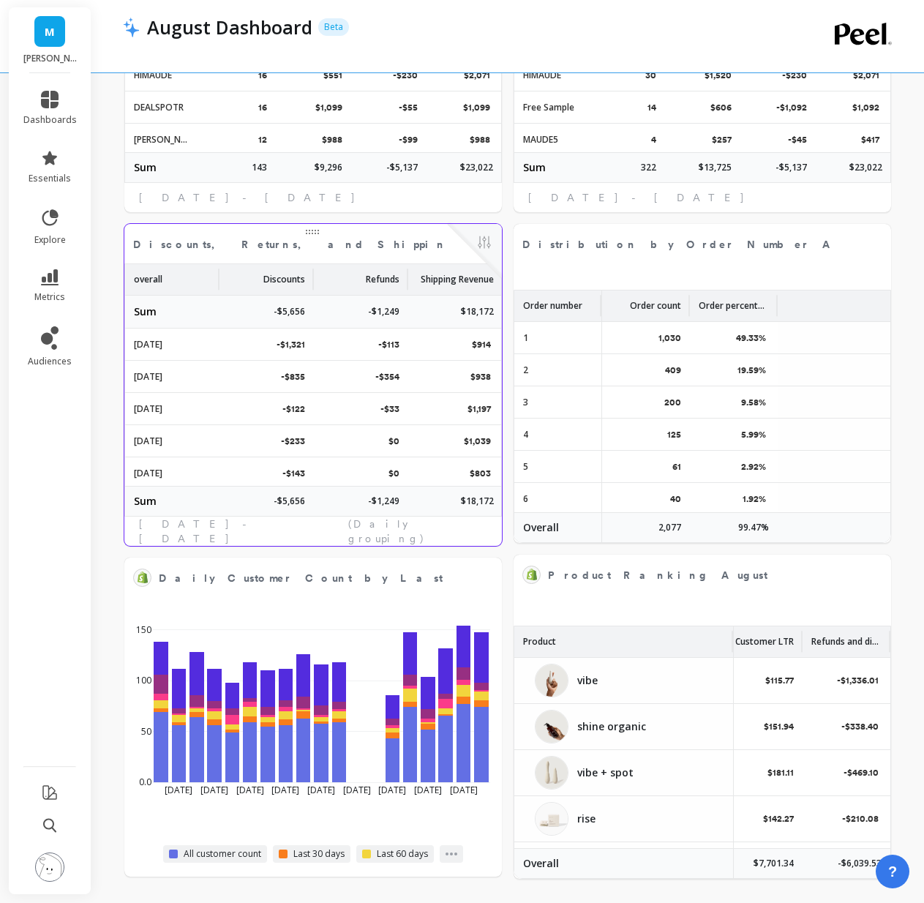
select select "sum"
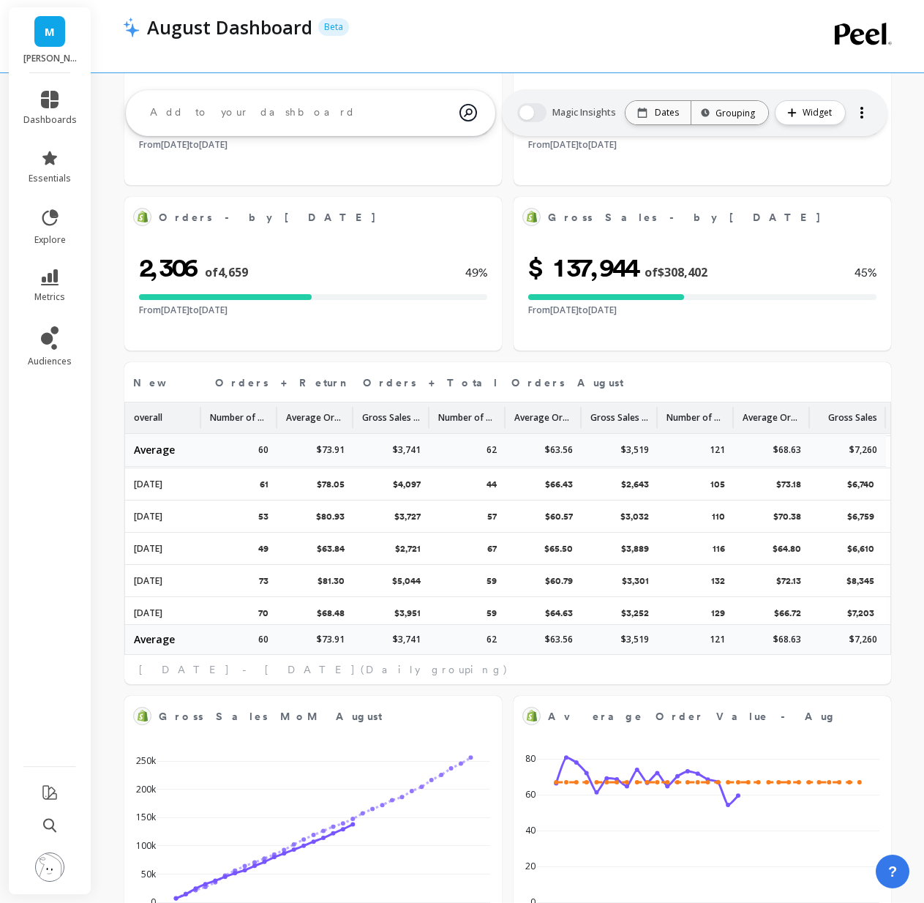
scroll to position [0, 0]
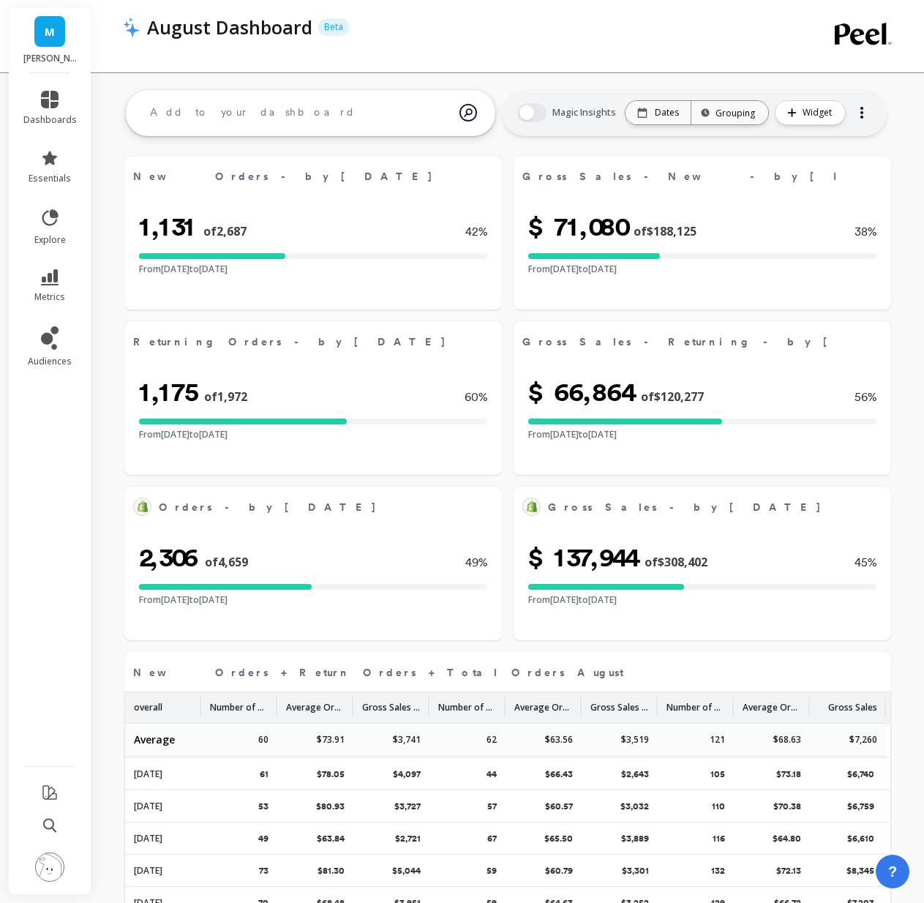
select select "sum"
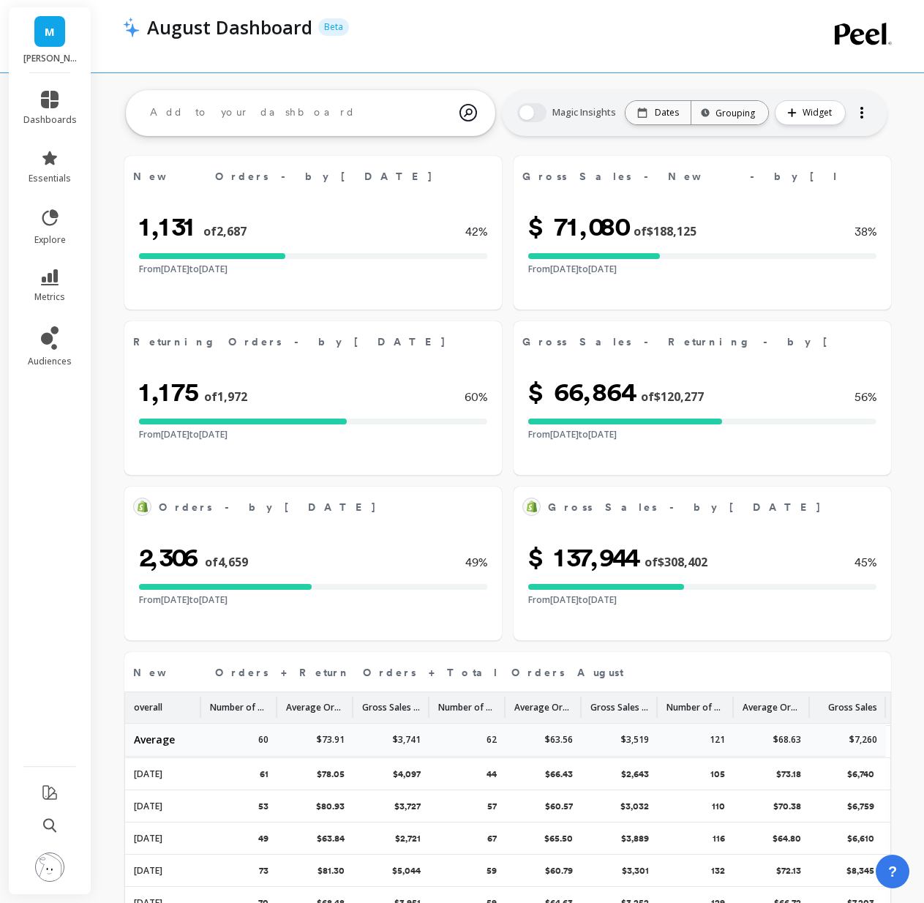
select select "sum"
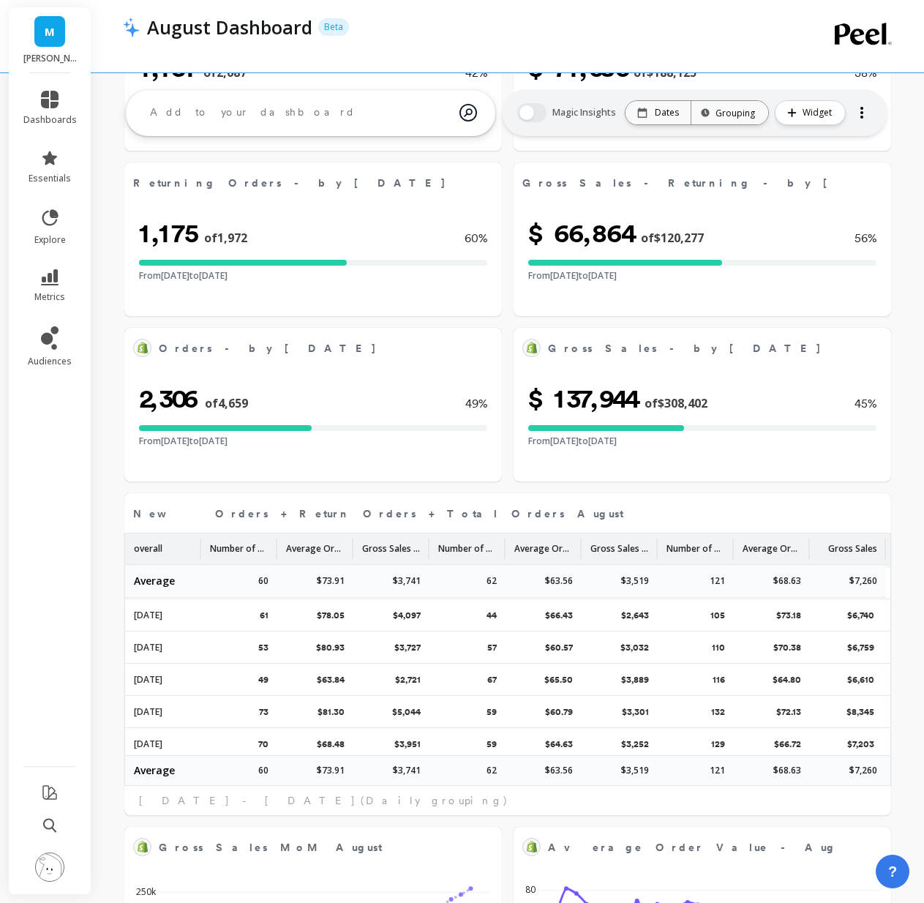
select select "sum"
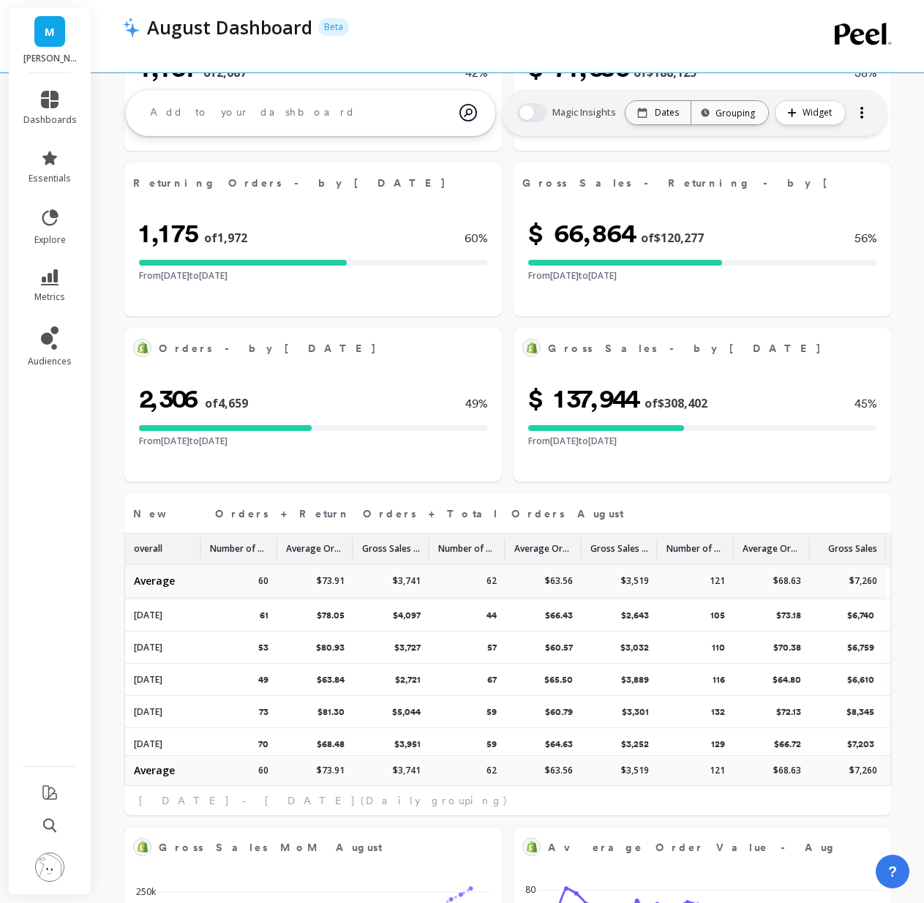
select select "sum"
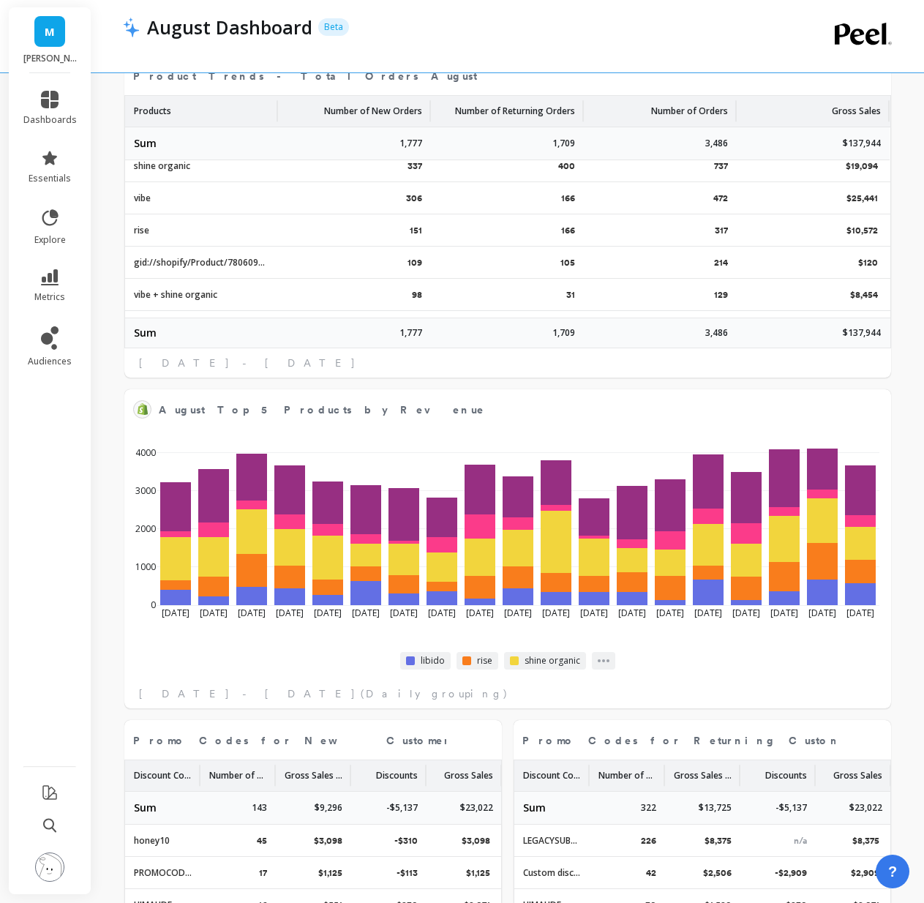
select select "sum"
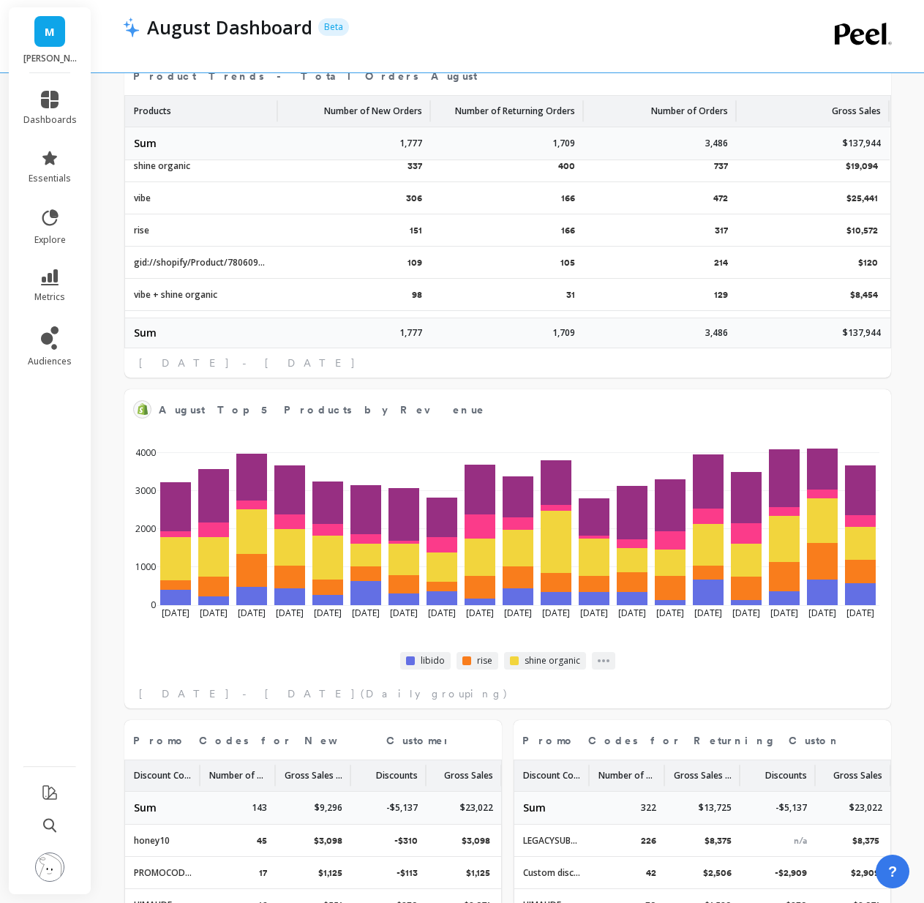
select select "sum"
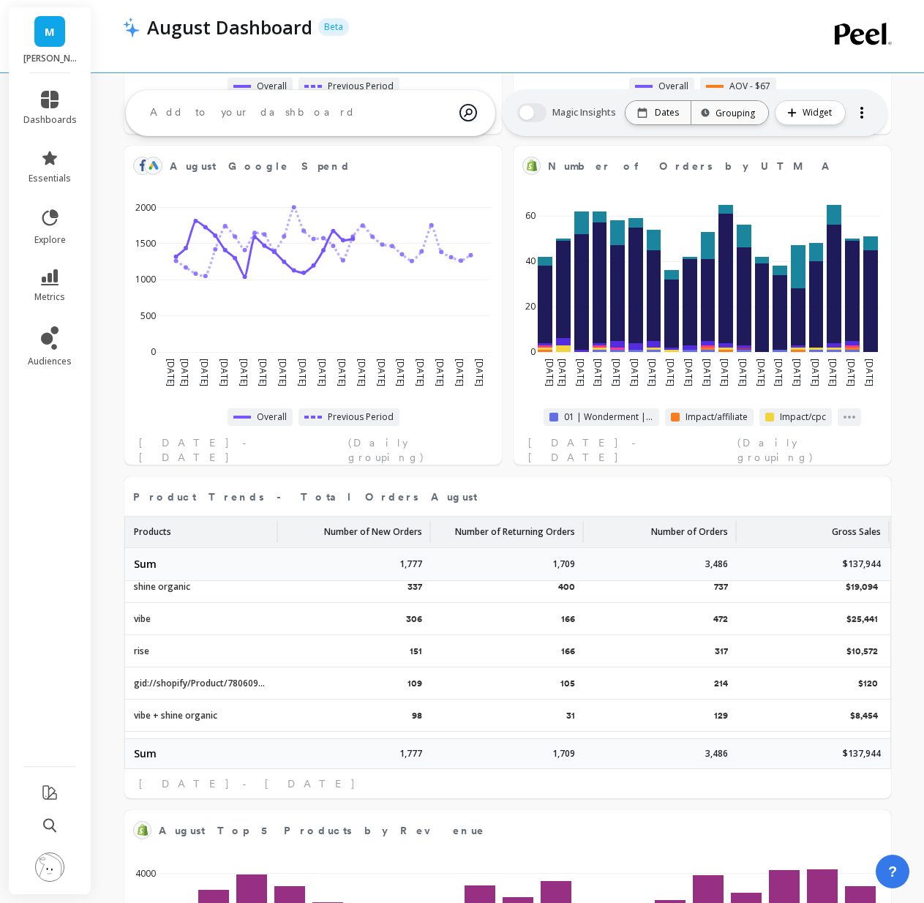
scroll to position [1166, 0]
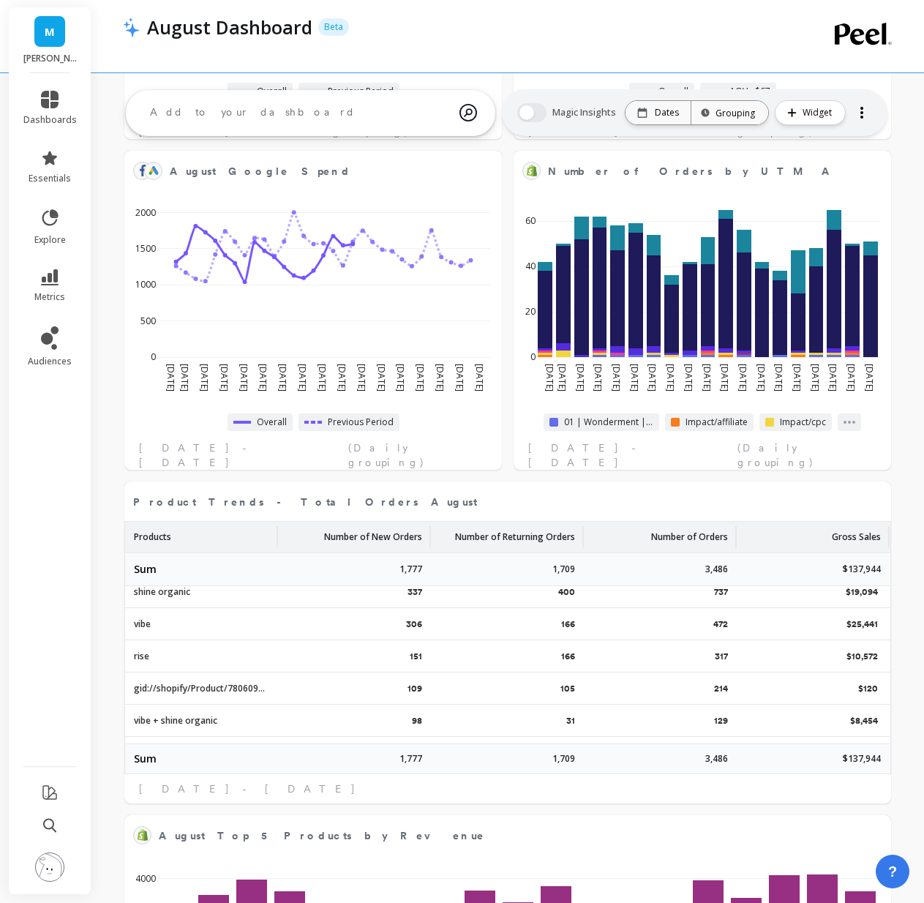
select select "sum"
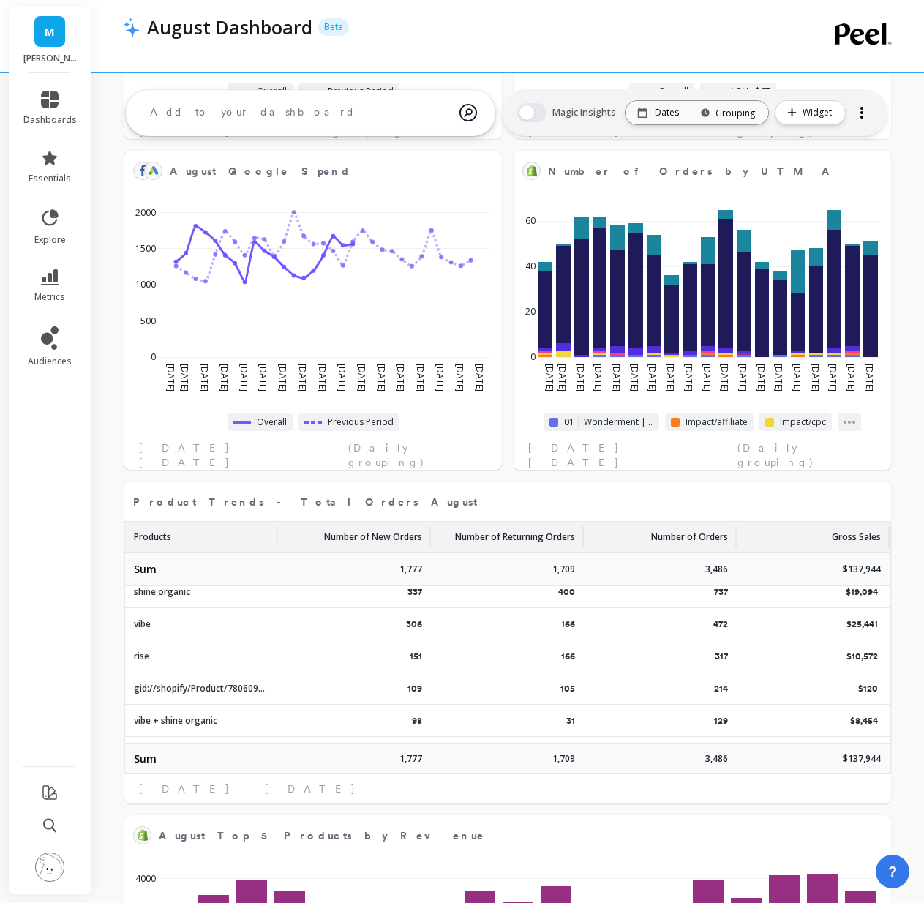
select select "sum"
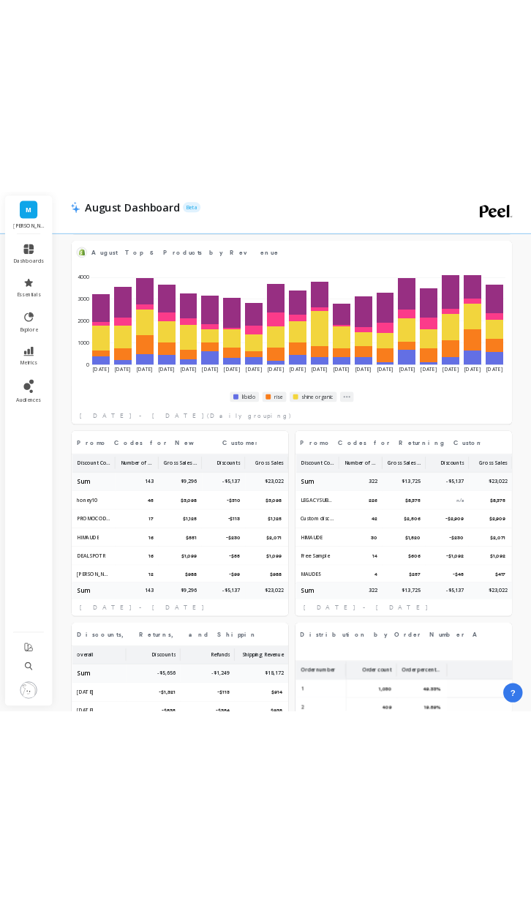
scroll to position [1901, 0]
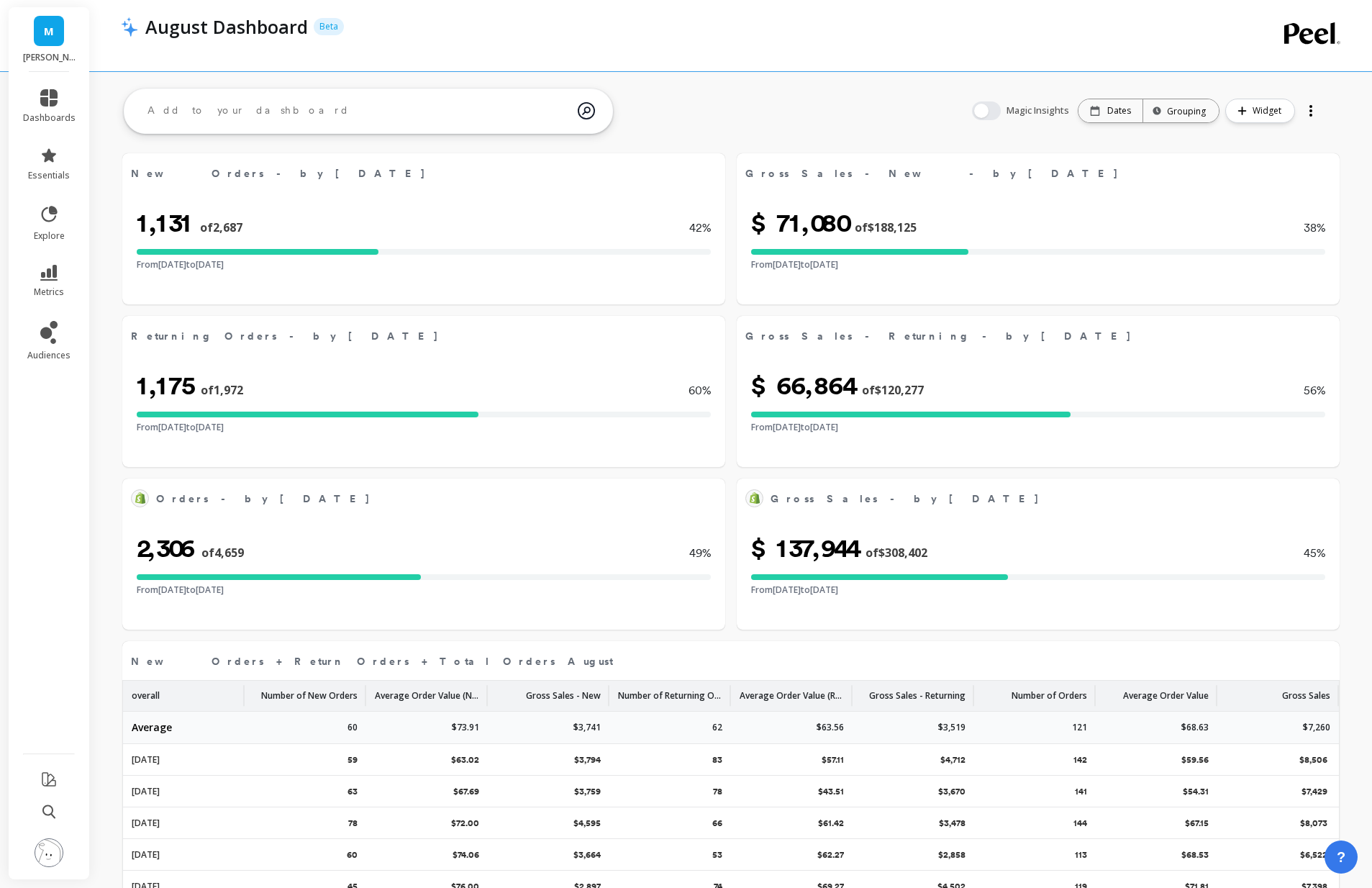
select select "sum"
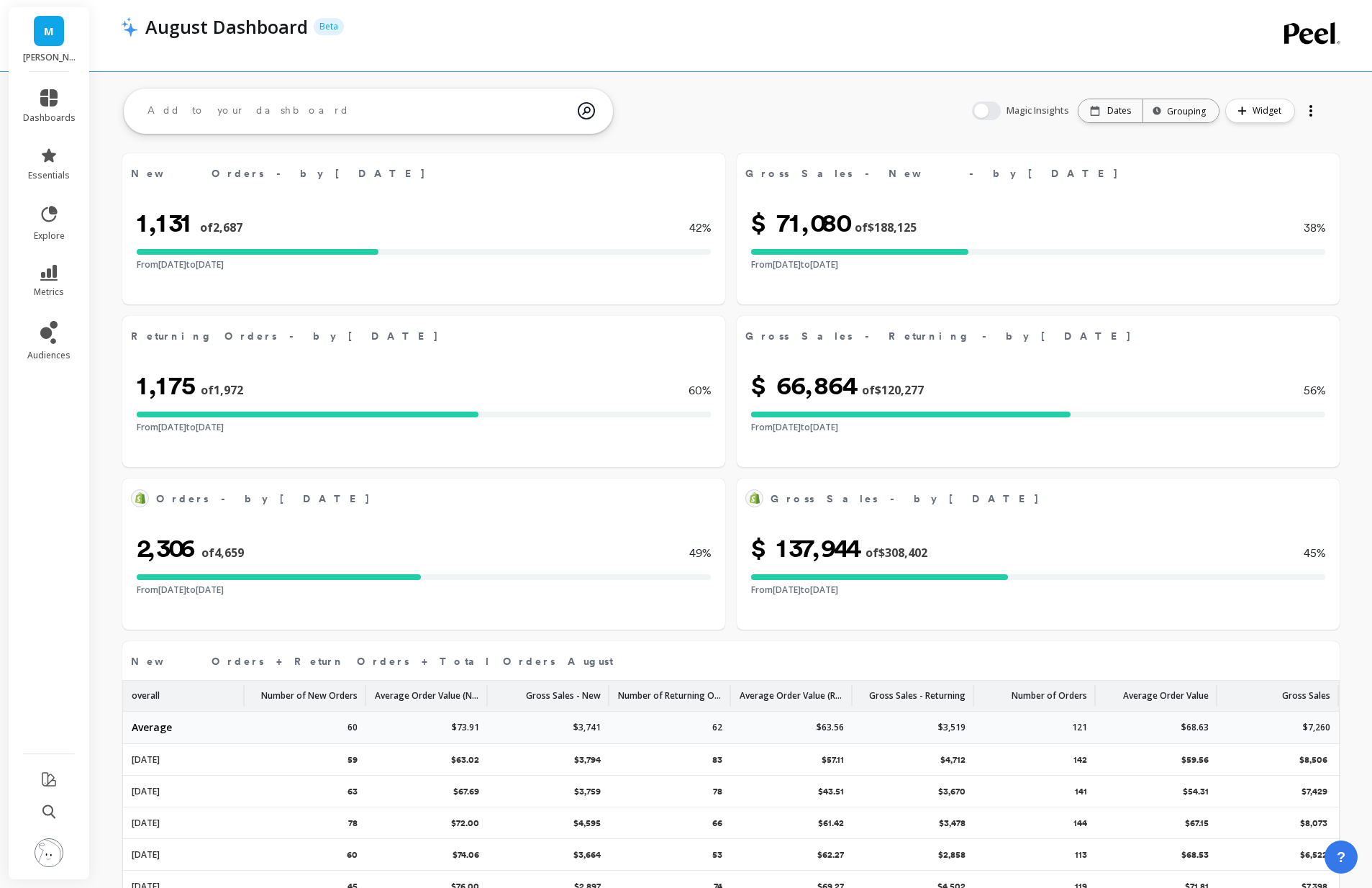
select select "sum"
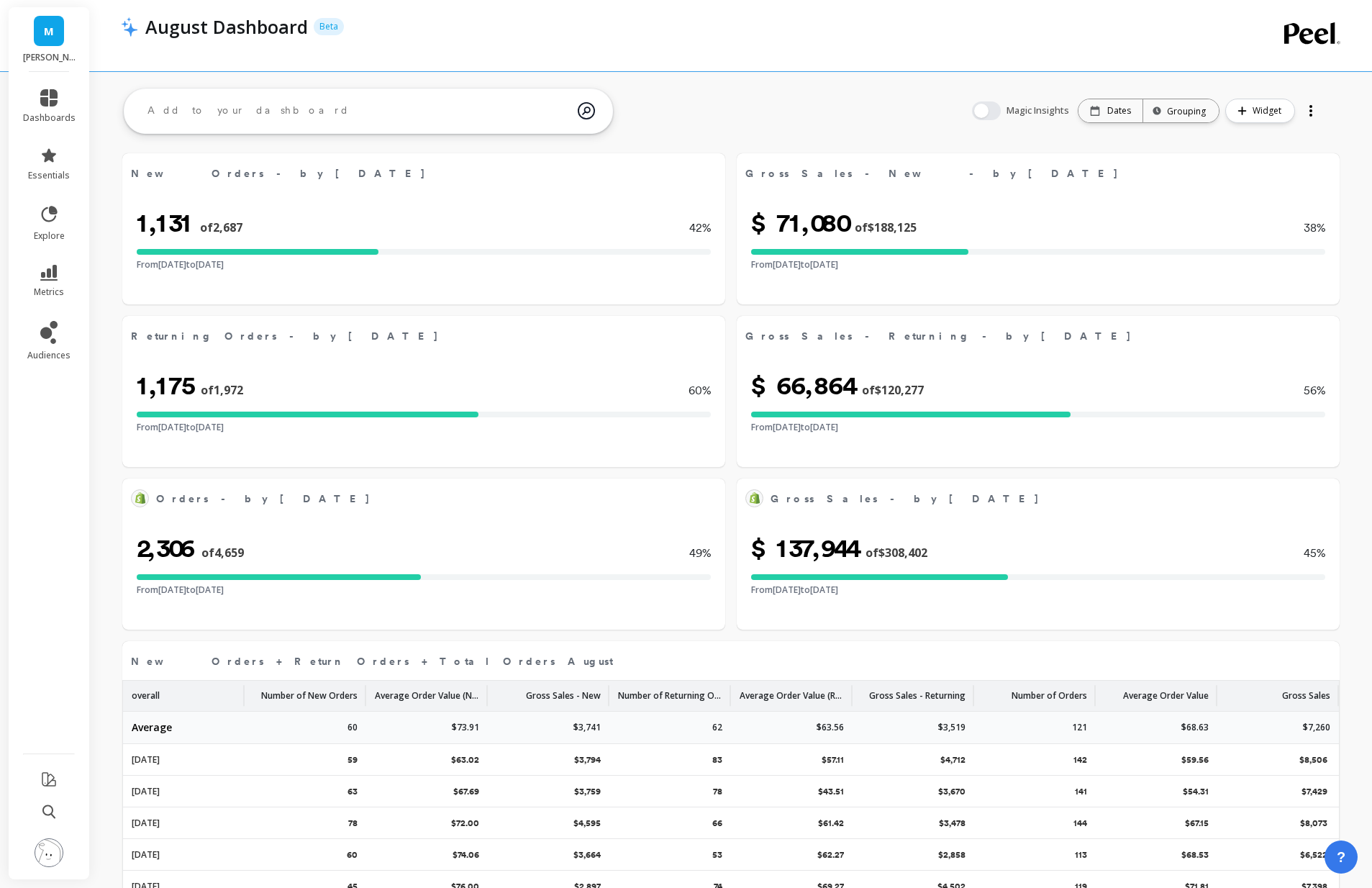
select select "sum"
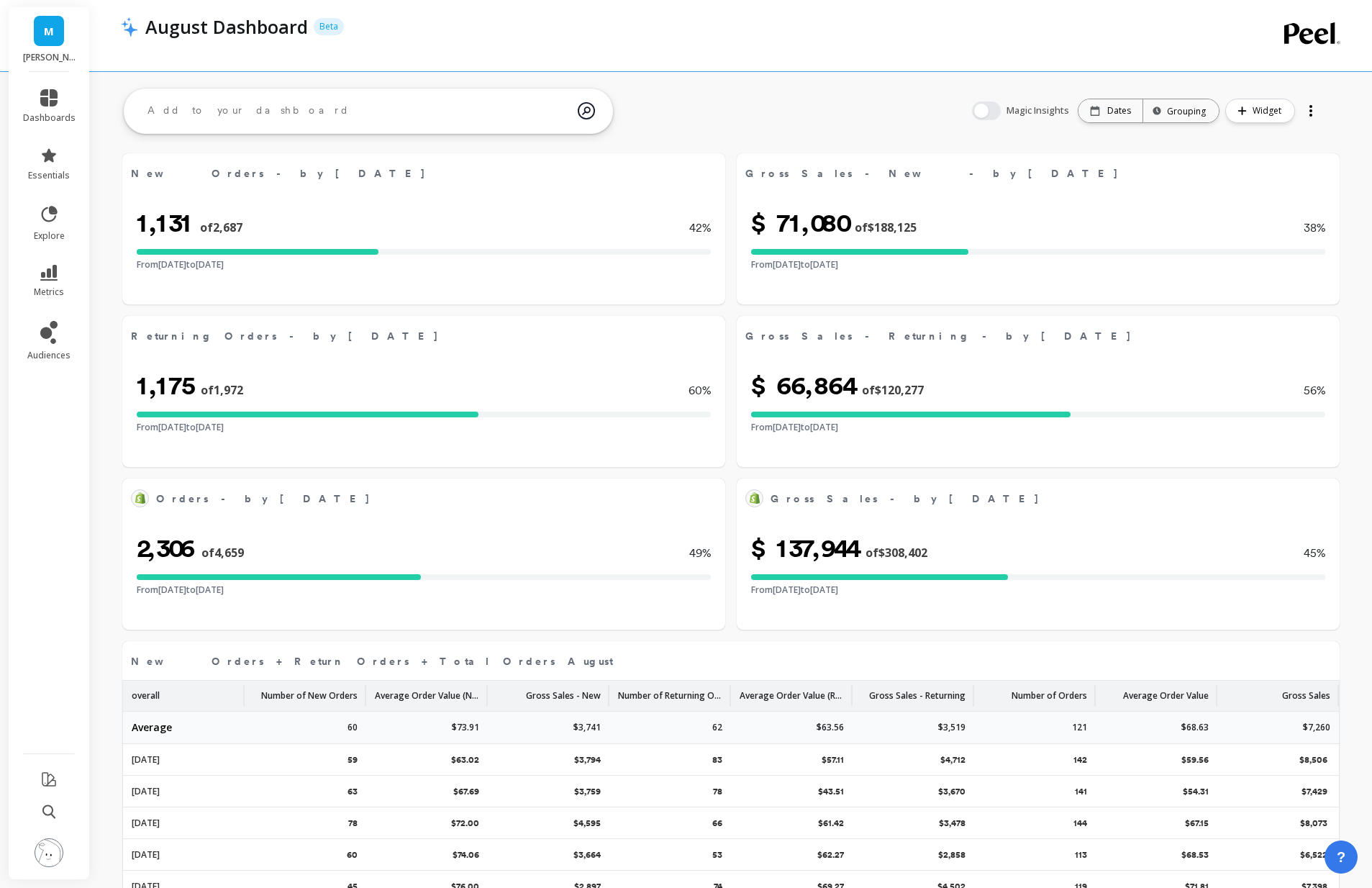
select select "sum"
